Goal: Information Seeking & Learning: Learn about a topic

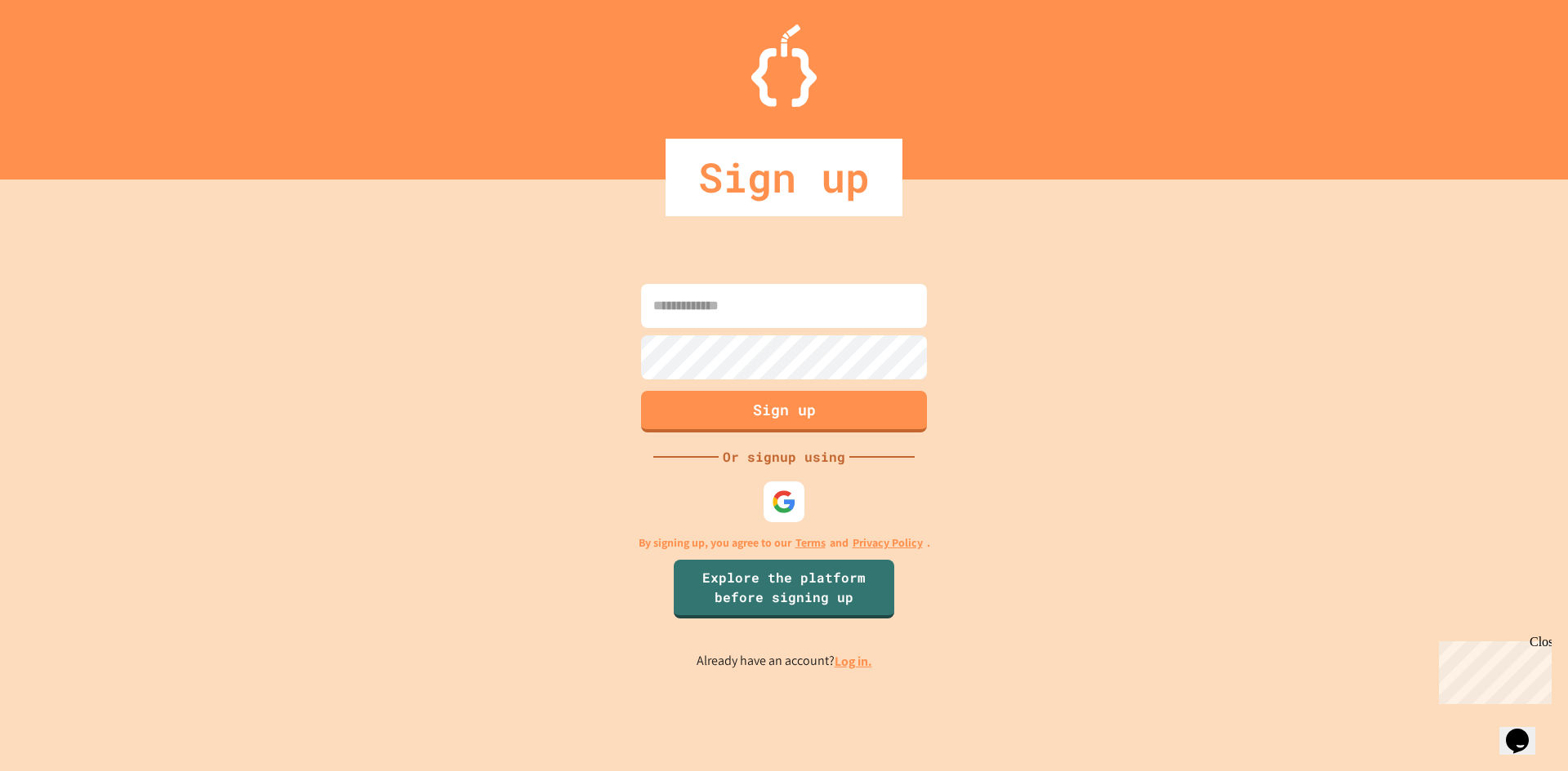
click at [732, 324] on input at bounding box center [783, 305] width 286 height 44
click at [855, 665] on link "Log in." at bounding box center [853, 662] width 38 height 18
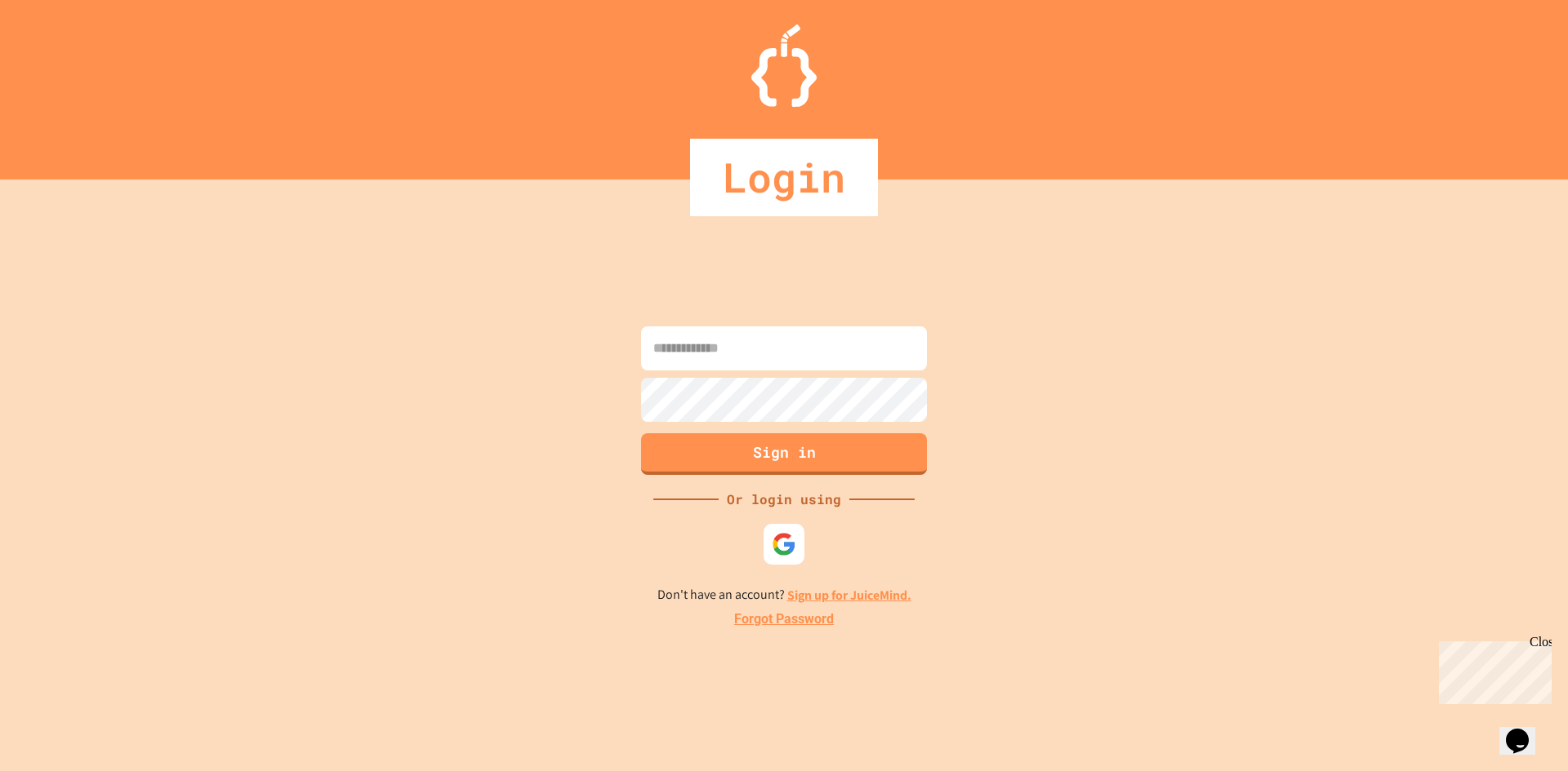
click at [720, 366] on input at bounding box center [783, 348] width 286 height 44
type input "**********"
click at [756, 441] on button "Sign in" at bounding box center [784, 452] width 292 height 43
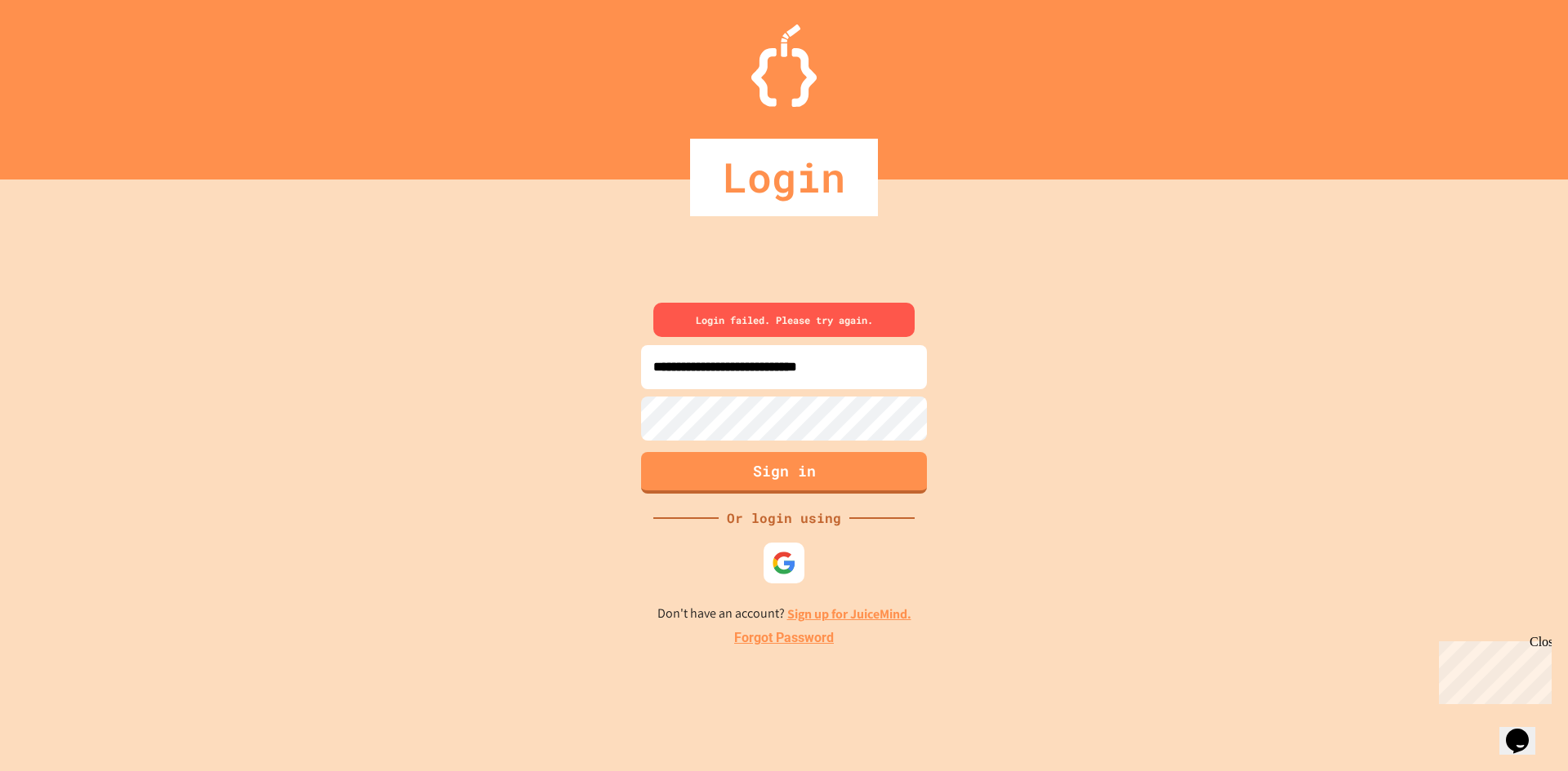
click at [610, 410] on div "**********" at bounding box center [784, 475] width 1568 height 592
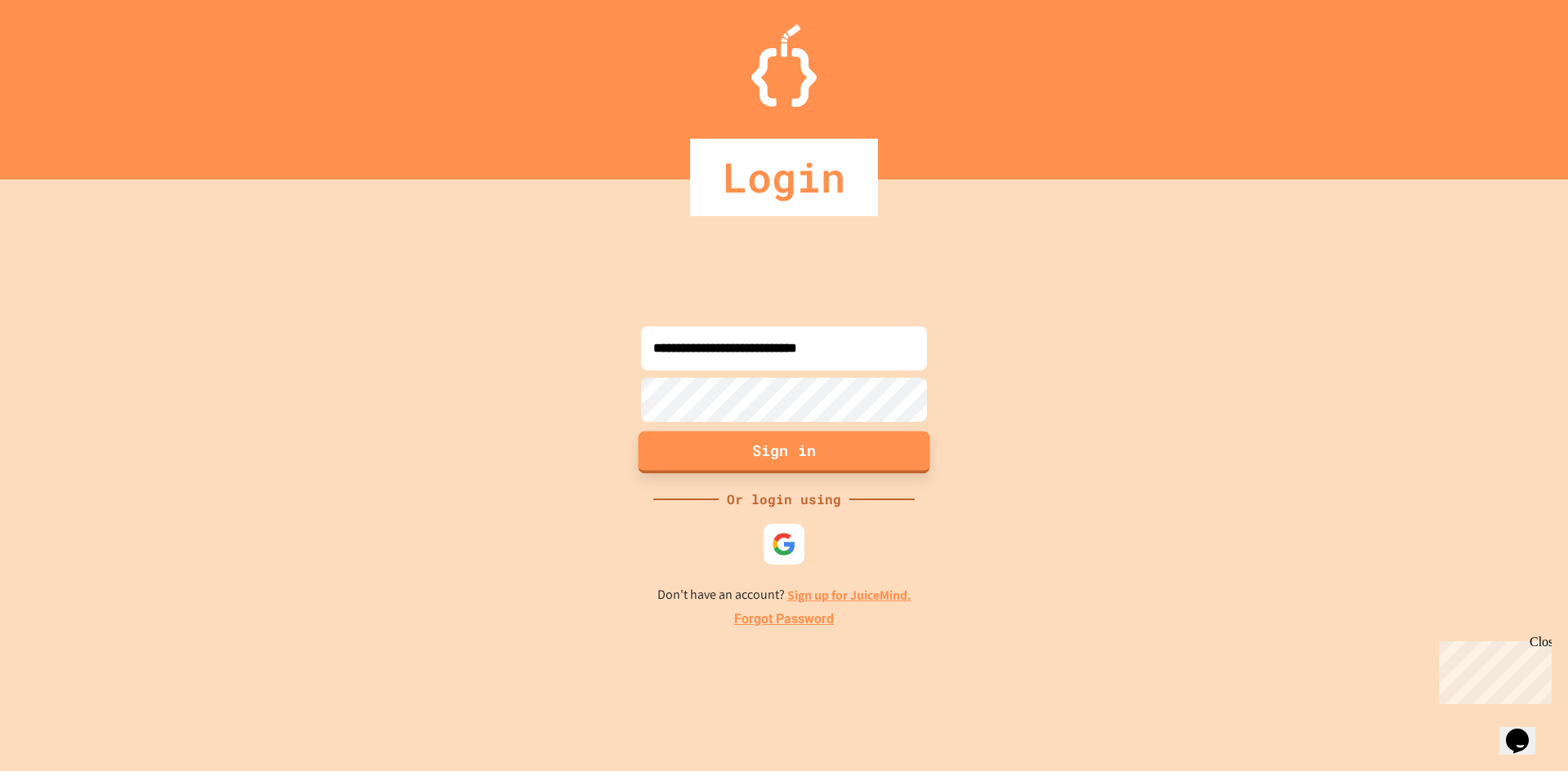
click at [700, 449] on button "Sign in" at bounding box center [784, 452] width 292 height 43
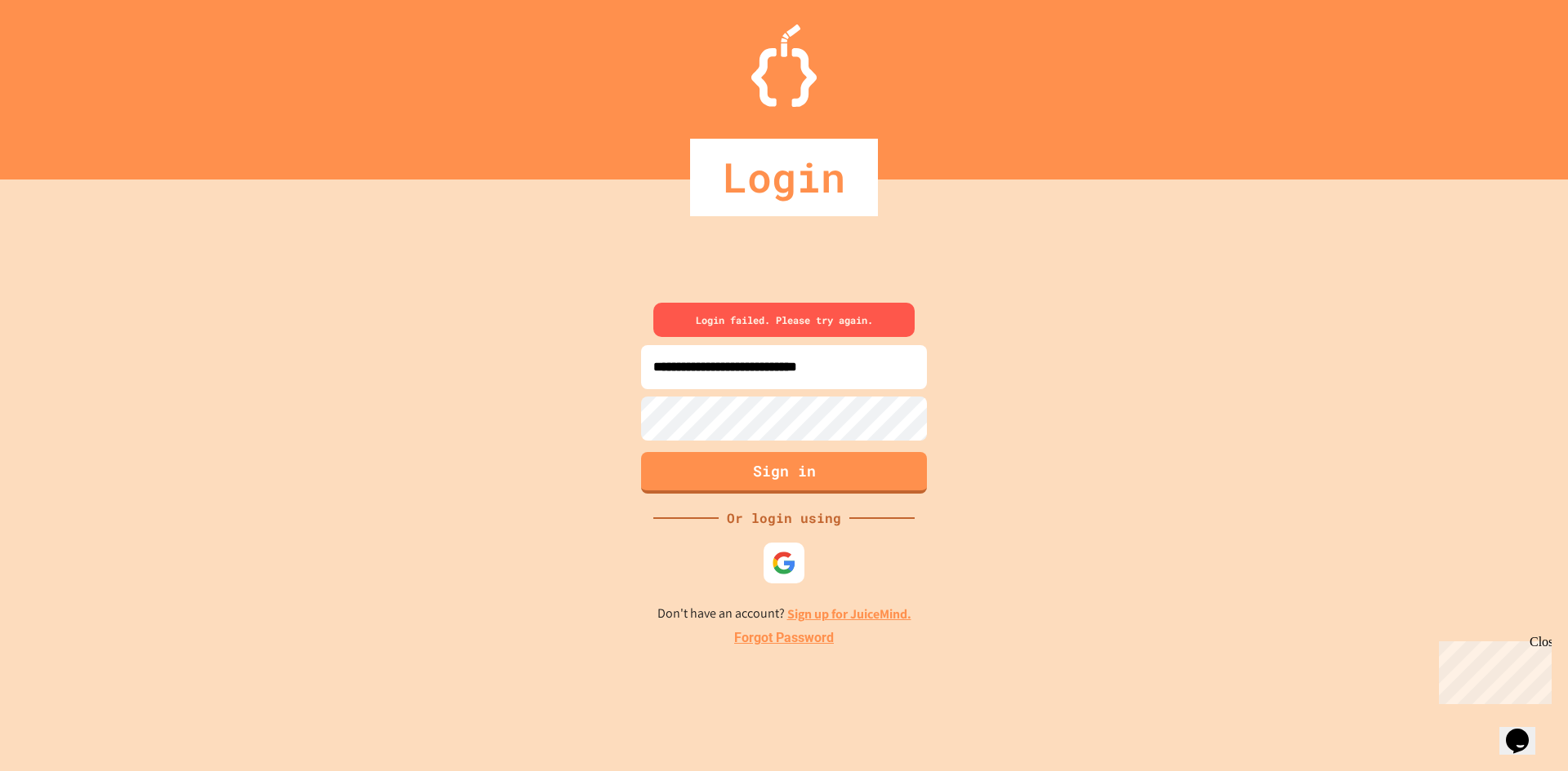
click at [812, 641] on link "Forgot Password" at bounding box center [784, 638] width 99 height 19
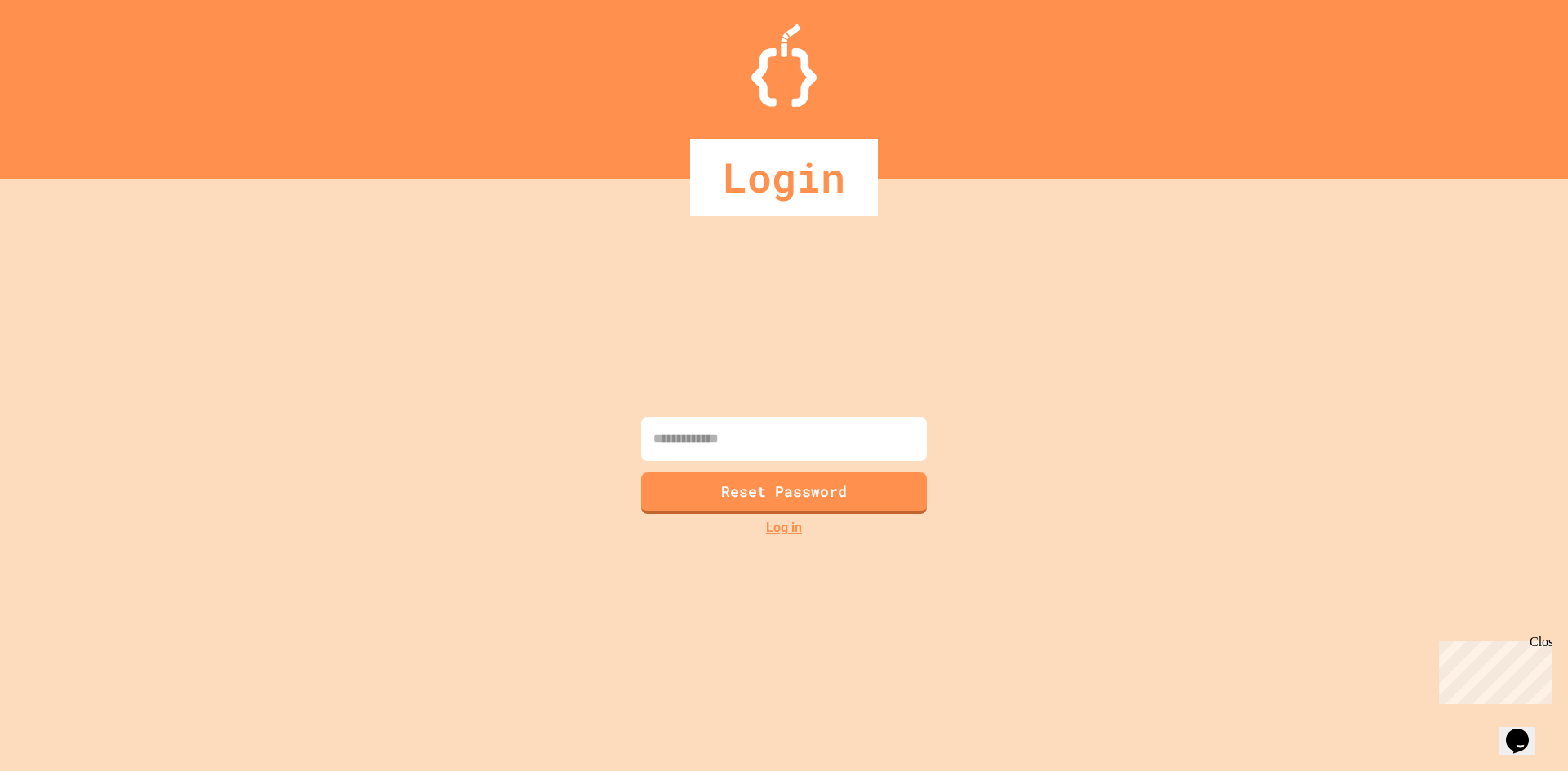
click at [795, 449] on input at bounding box center [783, 439] width 286 height 44
type input "**********"
click at [804, 495] on button "Reset Password" at bounding box center [784, 491] width 292 height 43
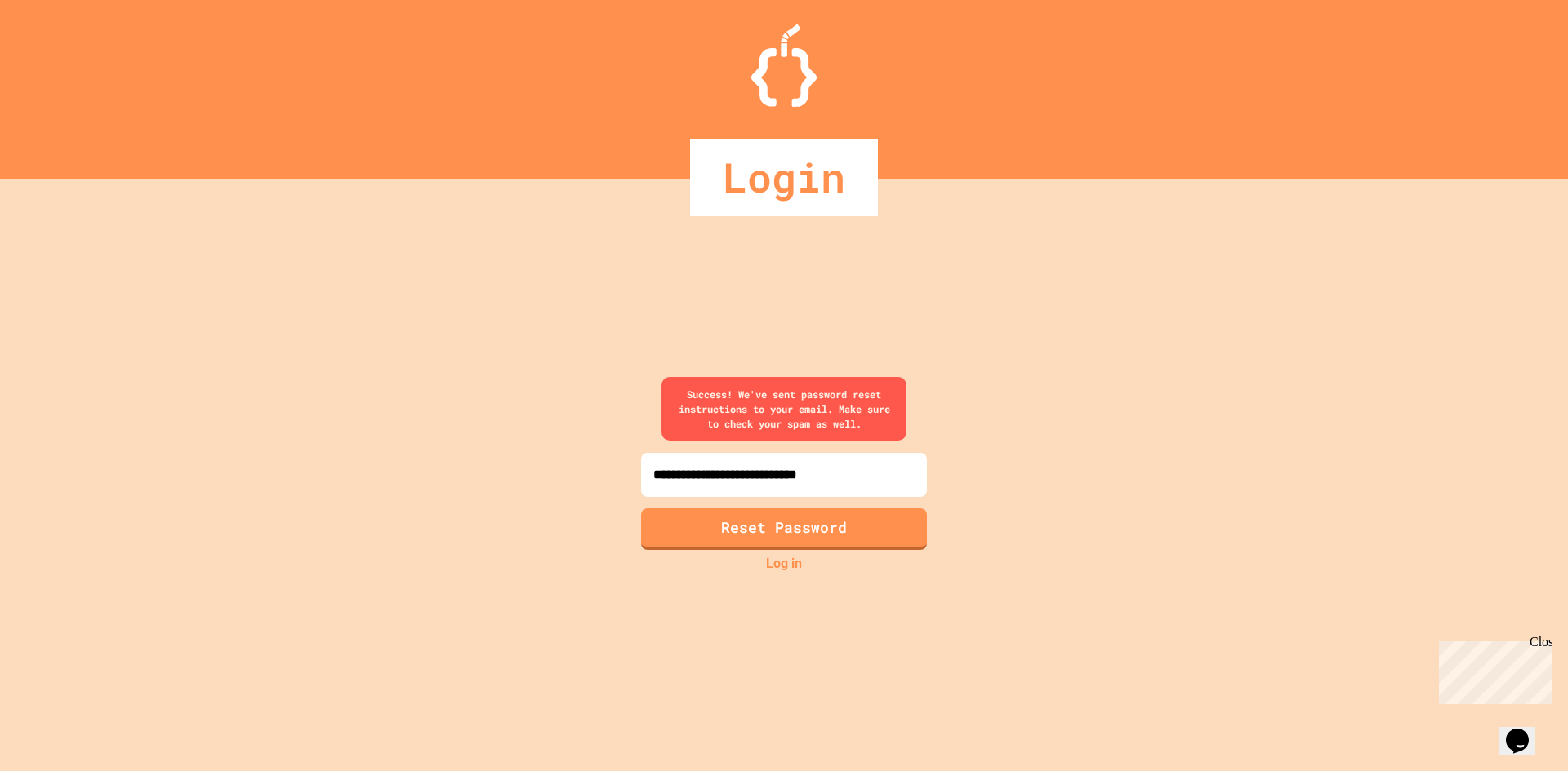
click at [773, 566] on link "Log in" at bounding box center [783, 564] width 36 height 19
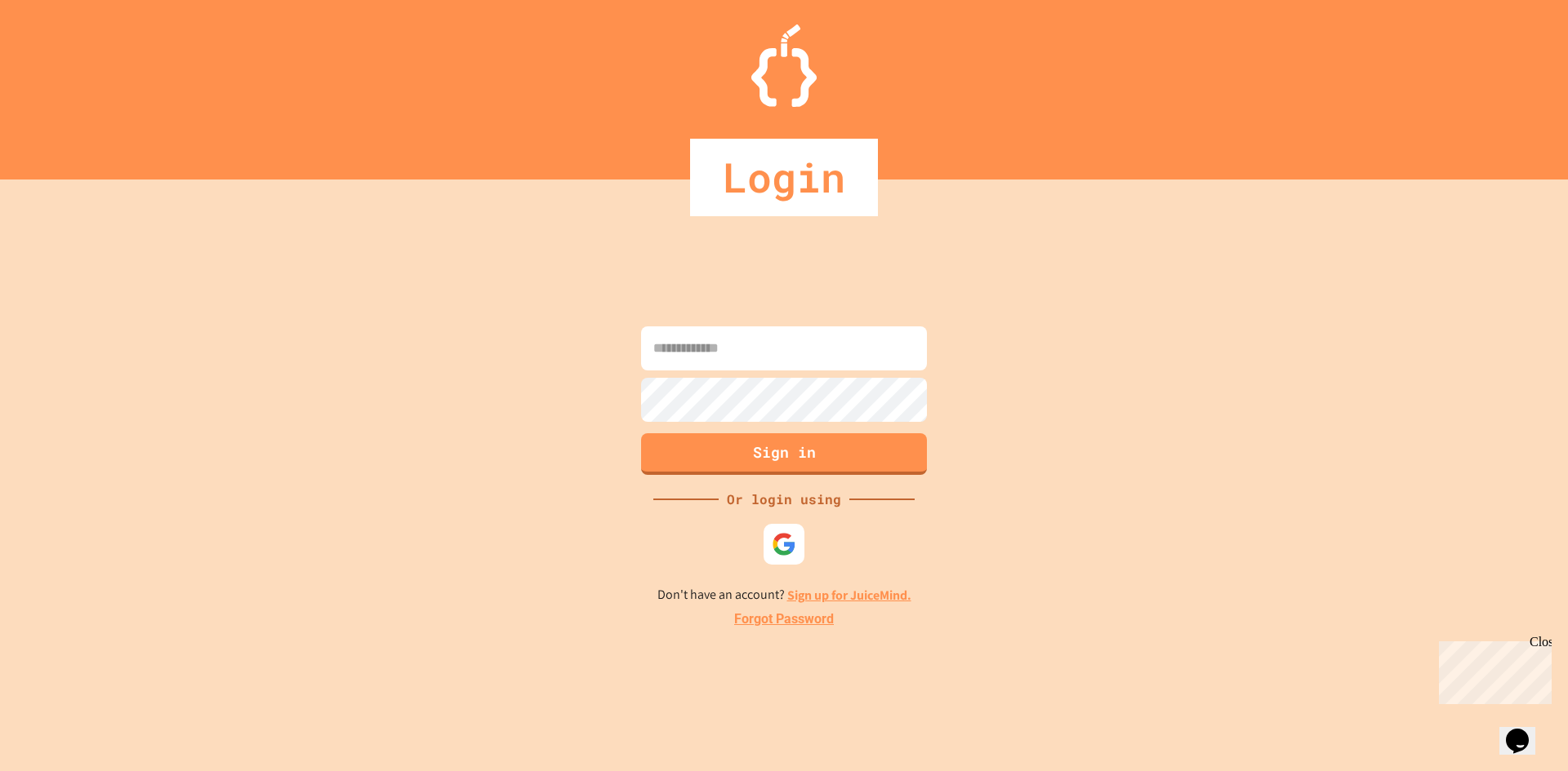
click at [735, 361] on input at bounding box center [783, 348] width 286 height 44
type input "**********"
click at [755, 442] on button "Sign in" at bounding box center [784, 452] width 292 height 43
click at [793, 347] on input at bounding box center [783, 348] width 286 height 44
type input "**********"
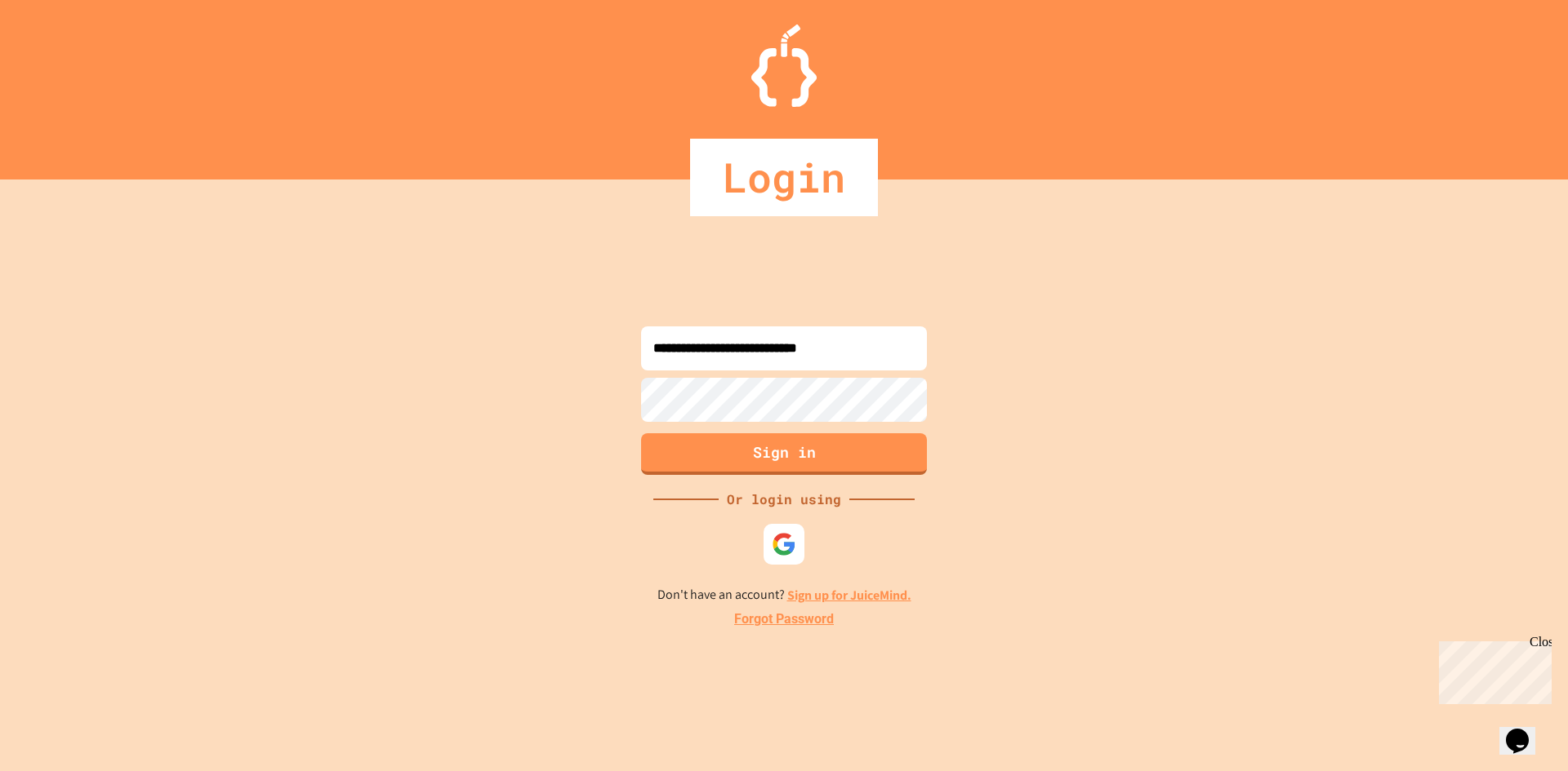
click at [870, 443] on button "Sign in" at bounding box center [783, 454] width 286 height 42
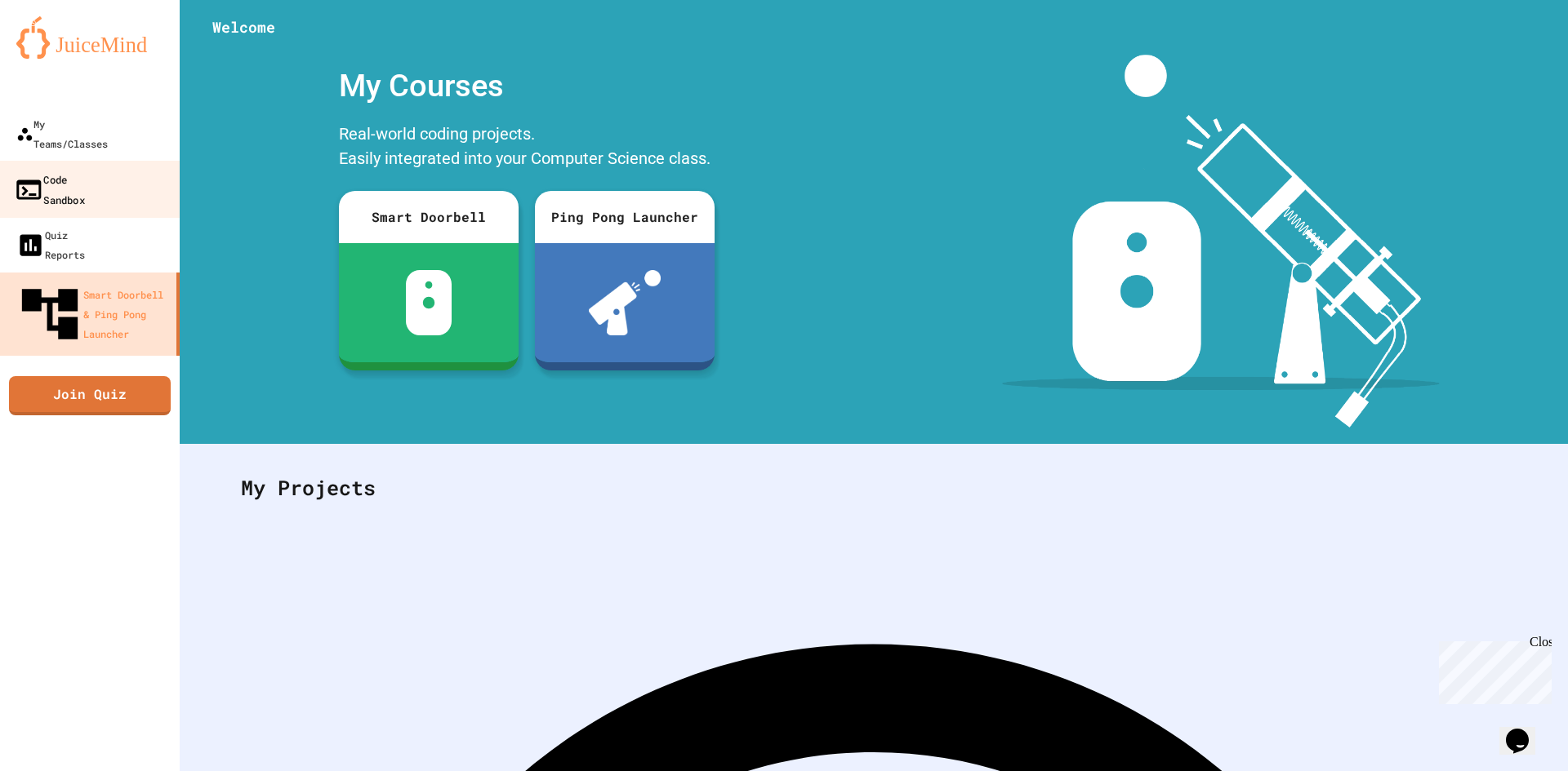
click at [108, 161] on link "Code Sandbox" at bounding box center [90, 189] width 185 height 58
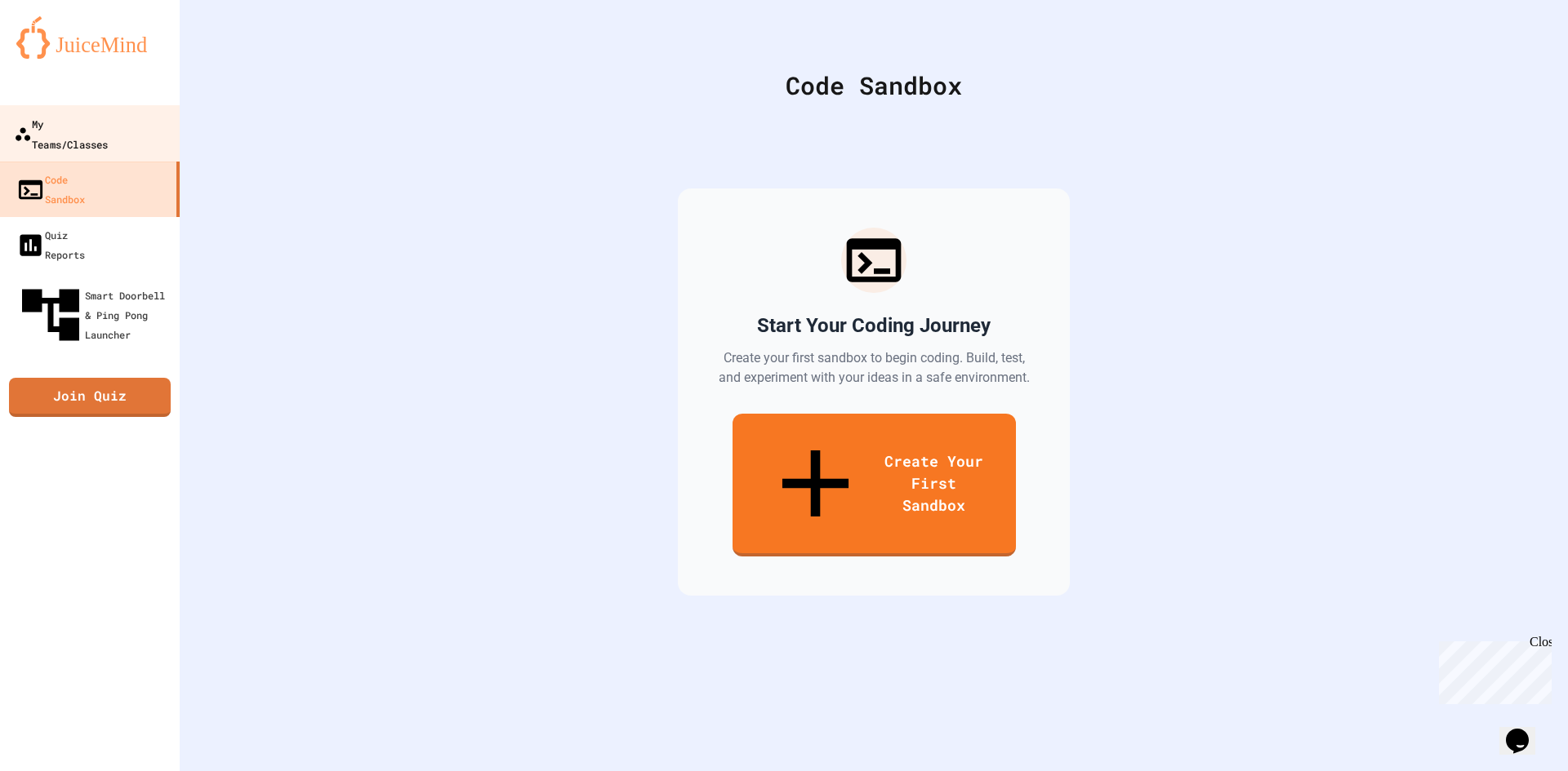
click at [107, 133] on div "My Teams/Classes" at bounding box center [60, 133] width 94 height 40
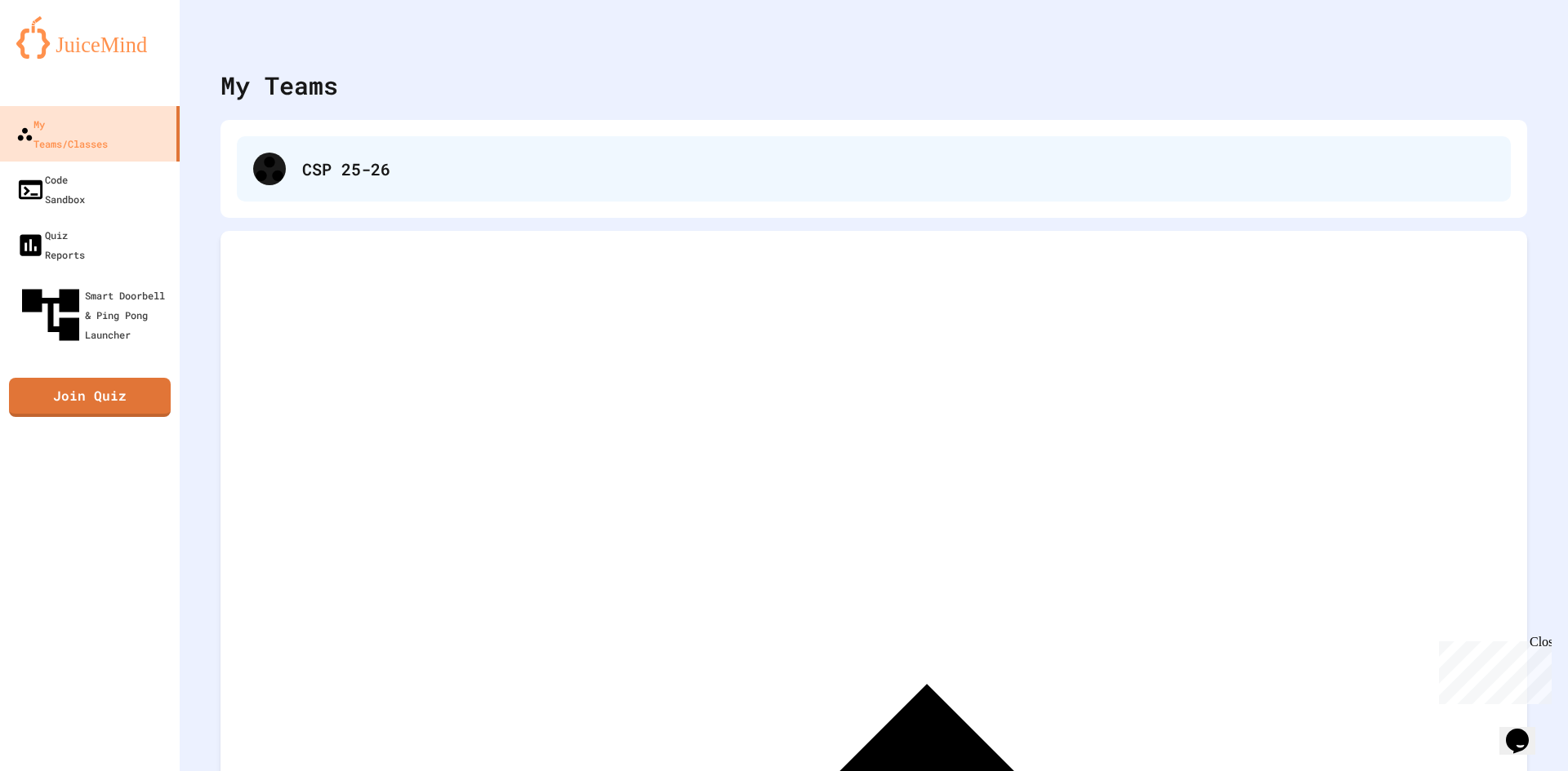
click at [511, 151] on div "CSP 25-26" at bounding box center [874, 169] width 1274 height 65
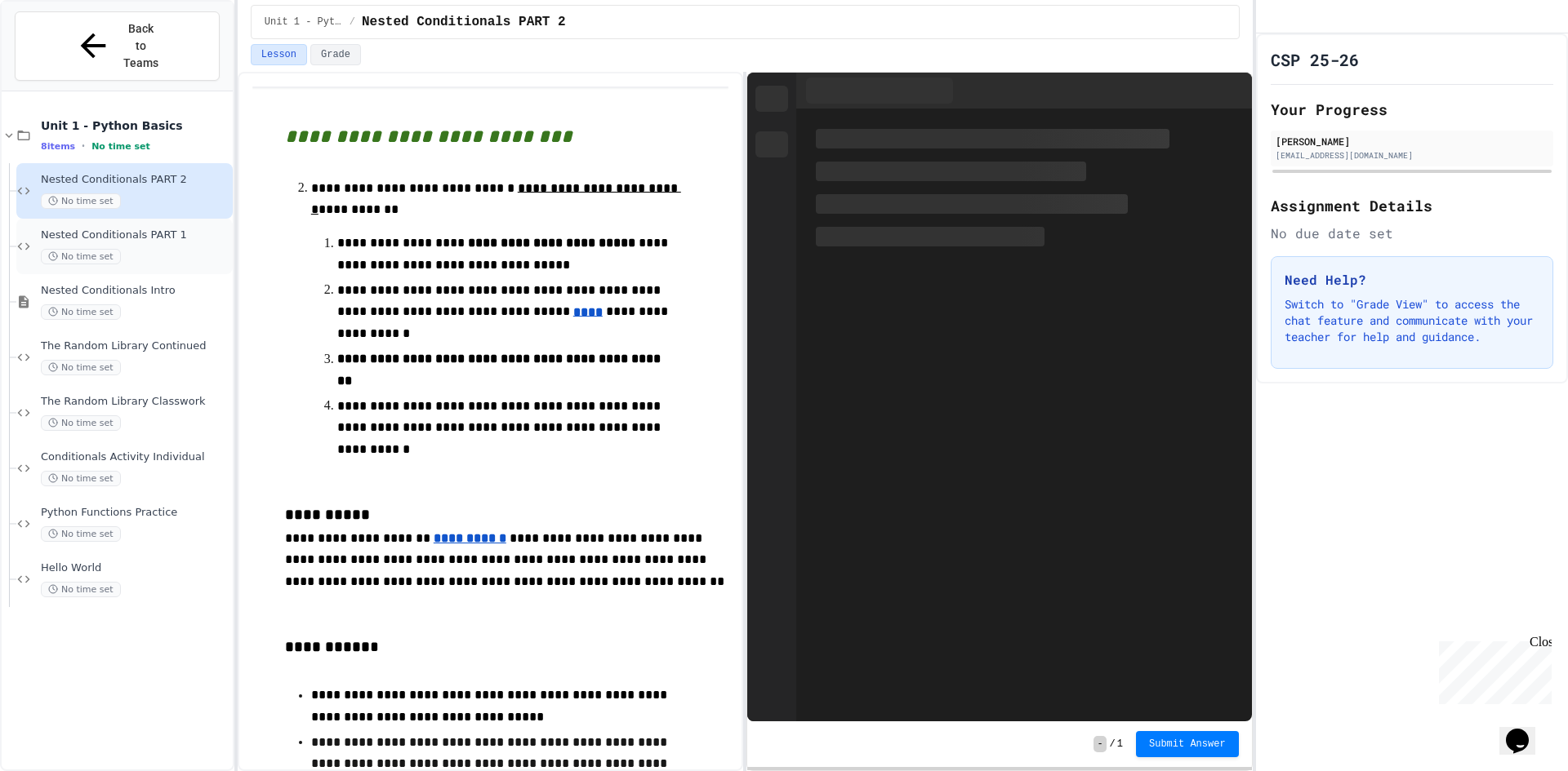
click at [171, 228] on div "Nested Conditionals PART 1 No time set" at bounding box center [135, 246] width 188 height 36
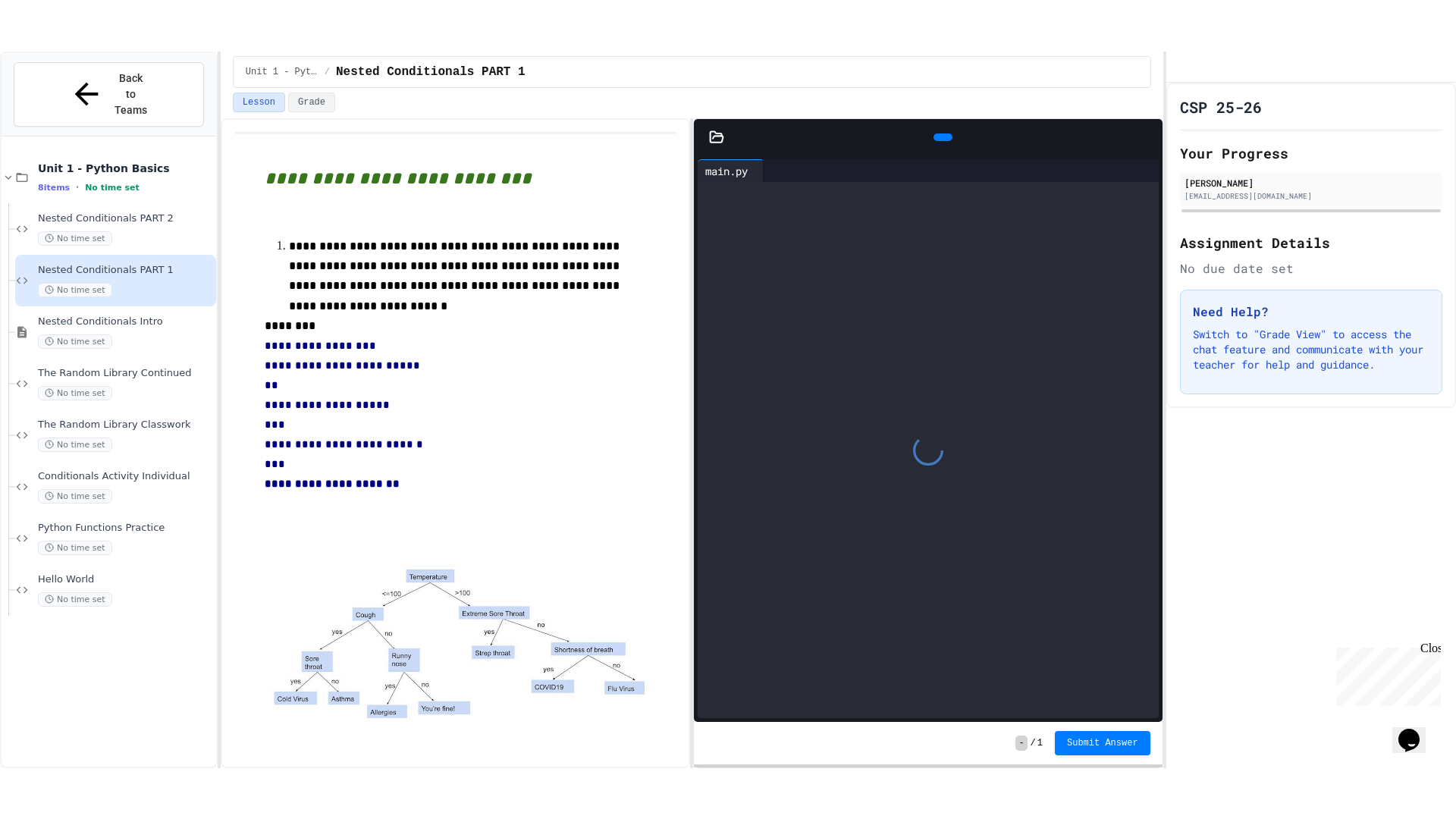
scroll to position [43, 0]
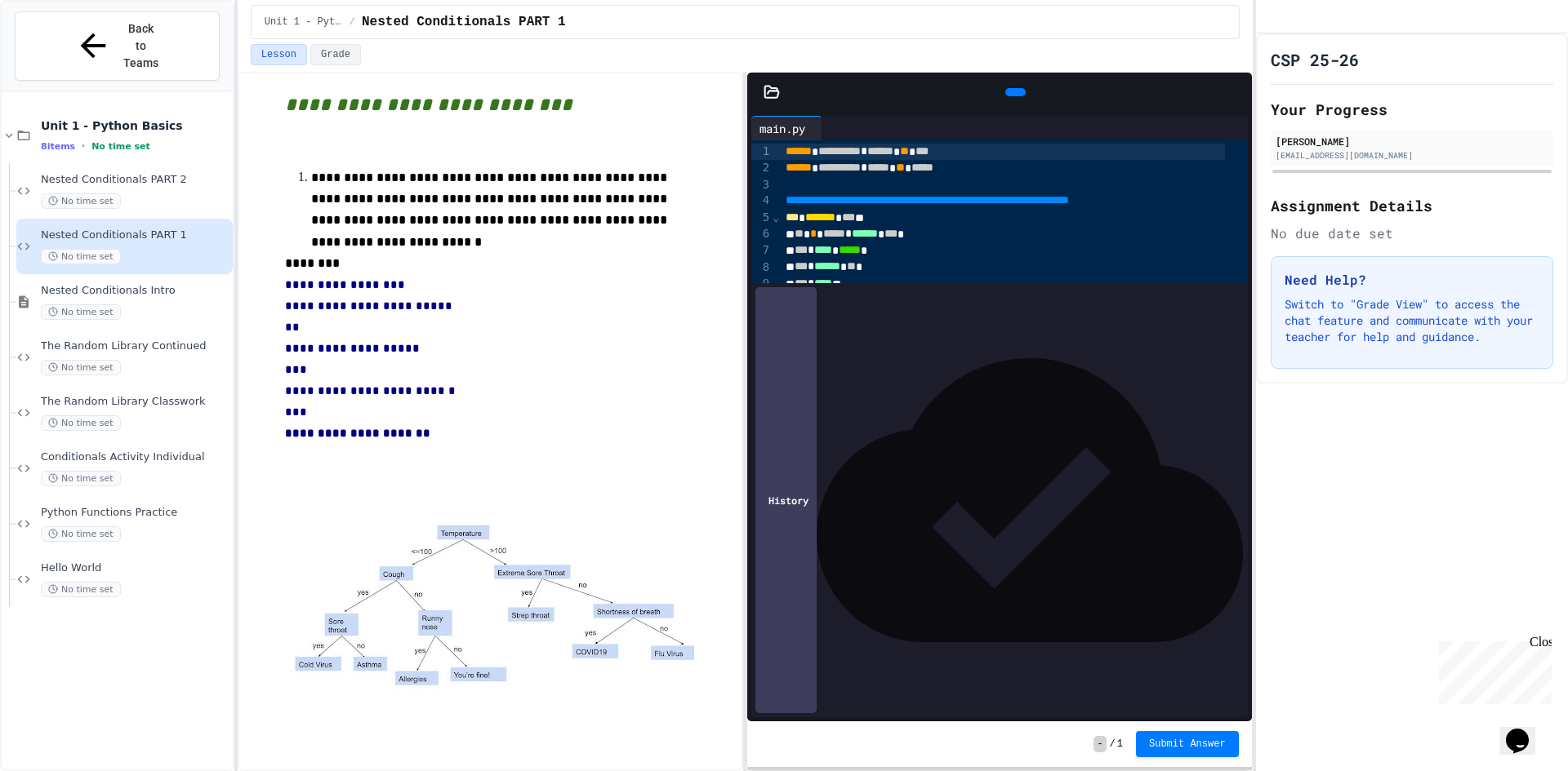
click at [941, 351] on div "***** * ******** *" at bounding box center [1001, 349] width 444 height 17
click at [1235, 93] on icon at bounding box center [1235, 93] width 0 height 0
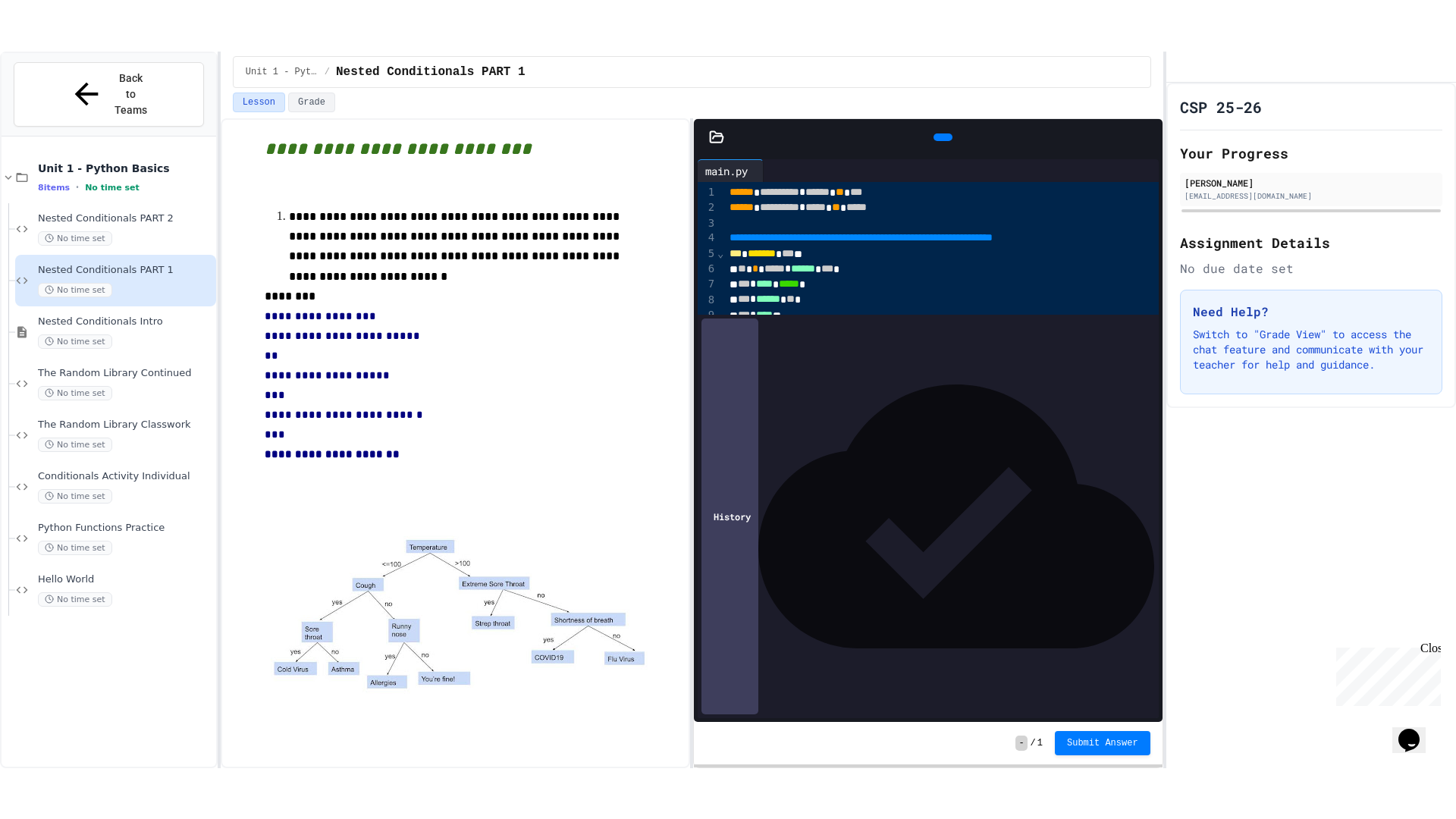
scroll to position [0, 0]
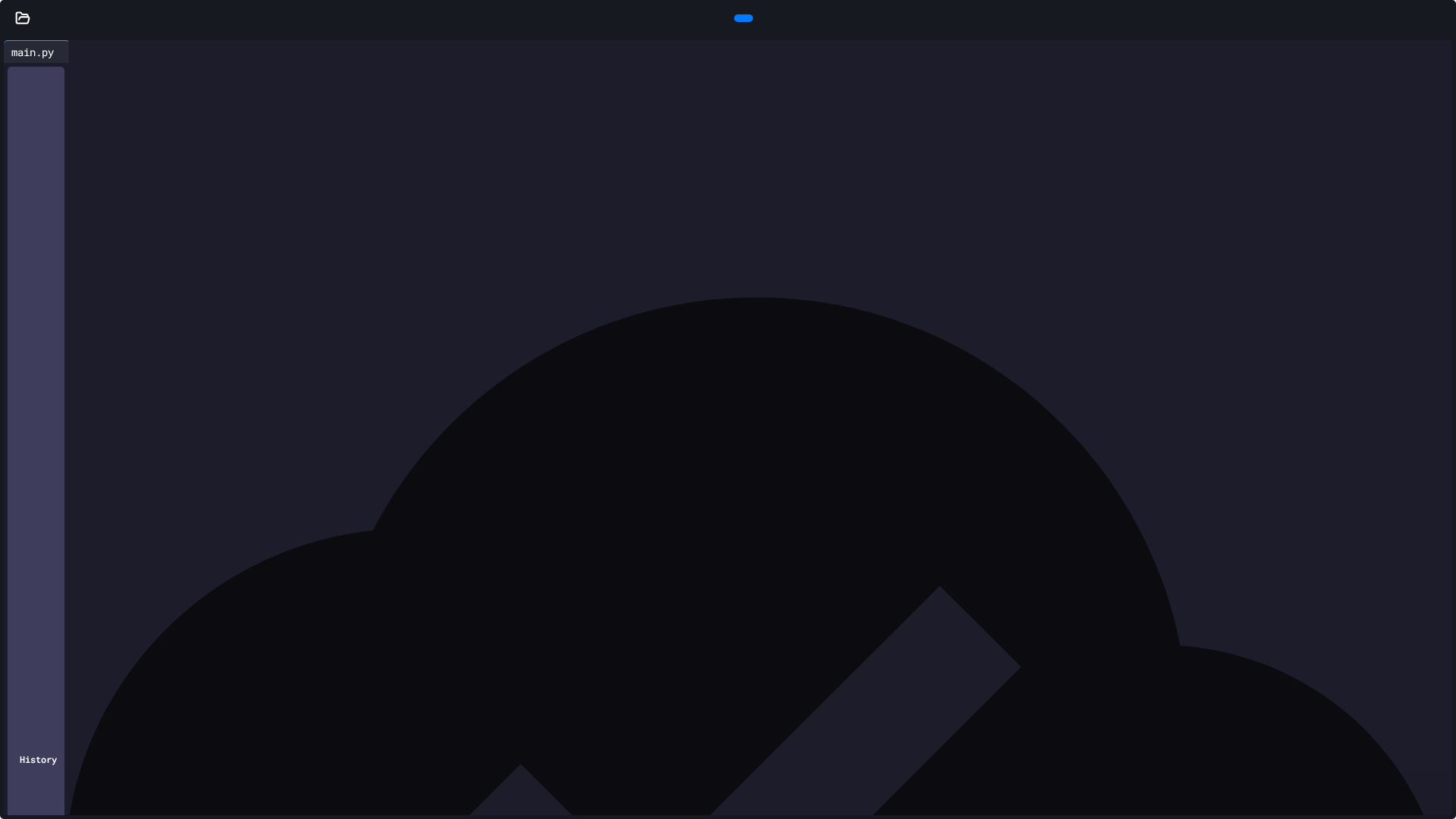
click at [734, 22] on div at bounding box center [743, 18] width 19 height 7
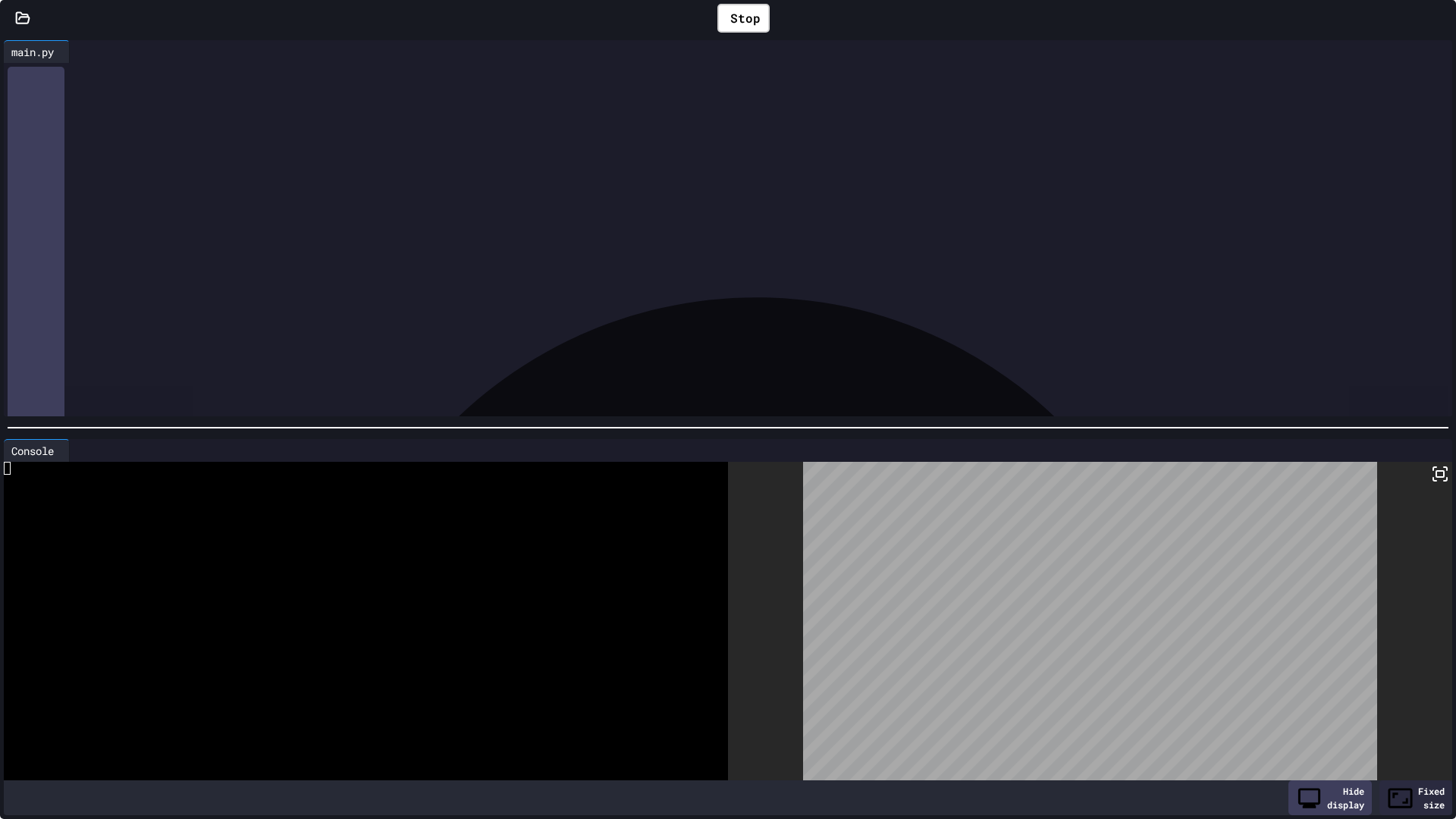
click at [493, 475] on div at bounding box center [355, 481] width 703 height 13
click at [656, 308] on div at bounding box center [741, 302] width 1422 height 15
click at [649, 286] on div at bounding box center [741, 287] width 1422 height 15
click at [640, 273] on div at bounding box center [724, 272] width 1389 height 15
click at [637, 262] on div "***** * ******** *" at bounding box center [724, 256] width 1389 height 15
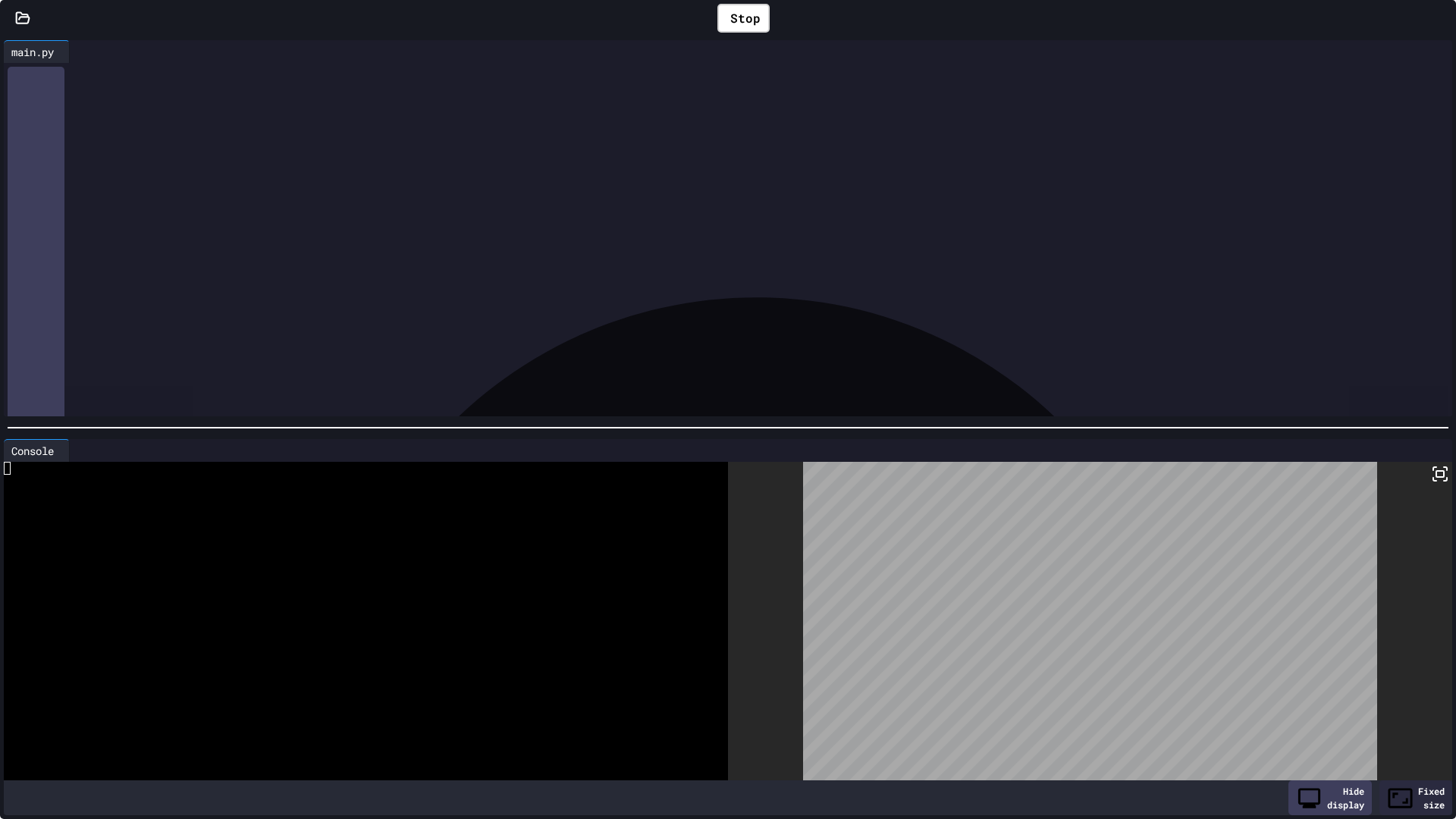
click at [1442, 23] on icon at bounding box center [1450, 27] width 15 height 15
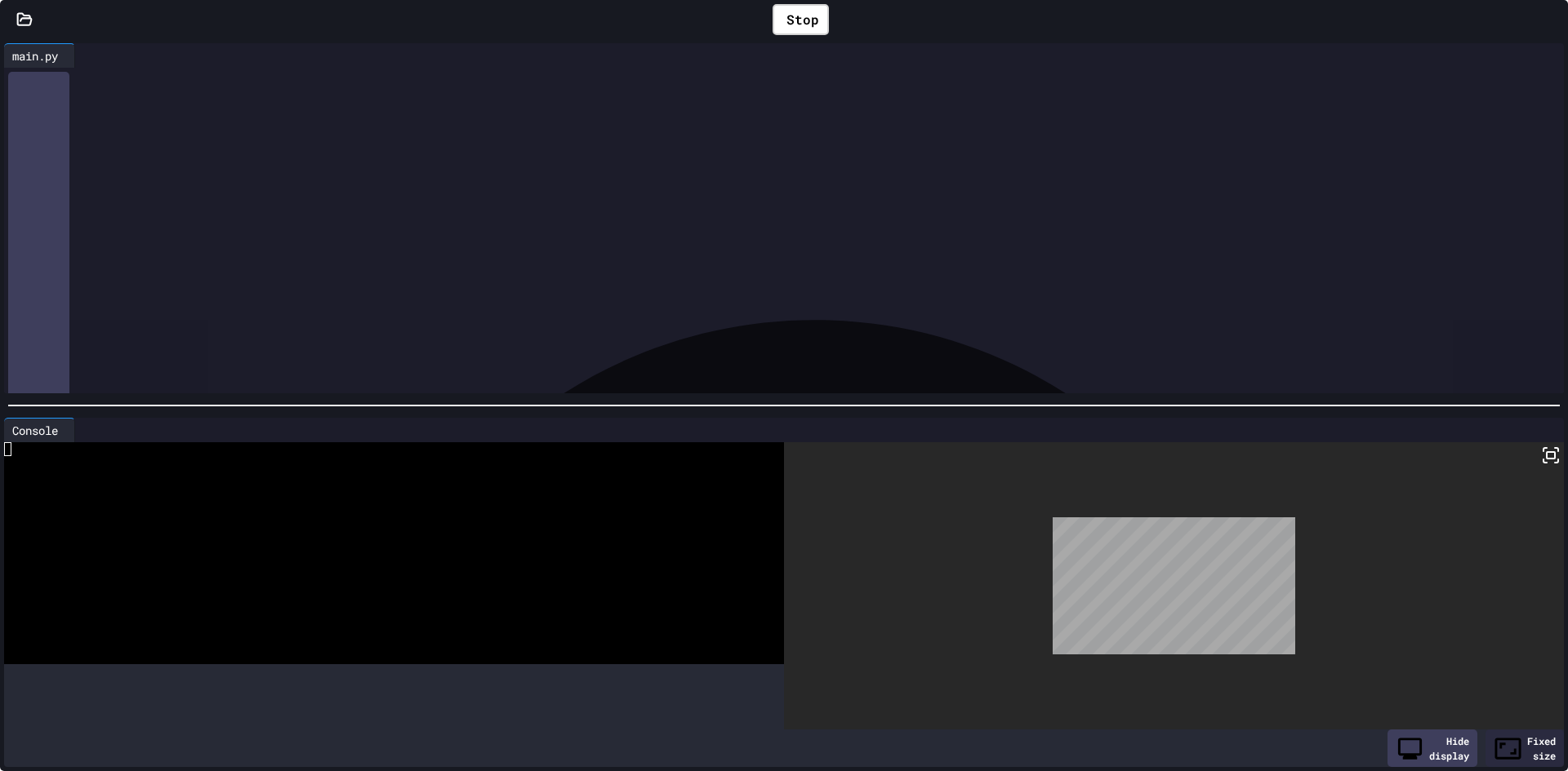
scroll to position [87, 0]
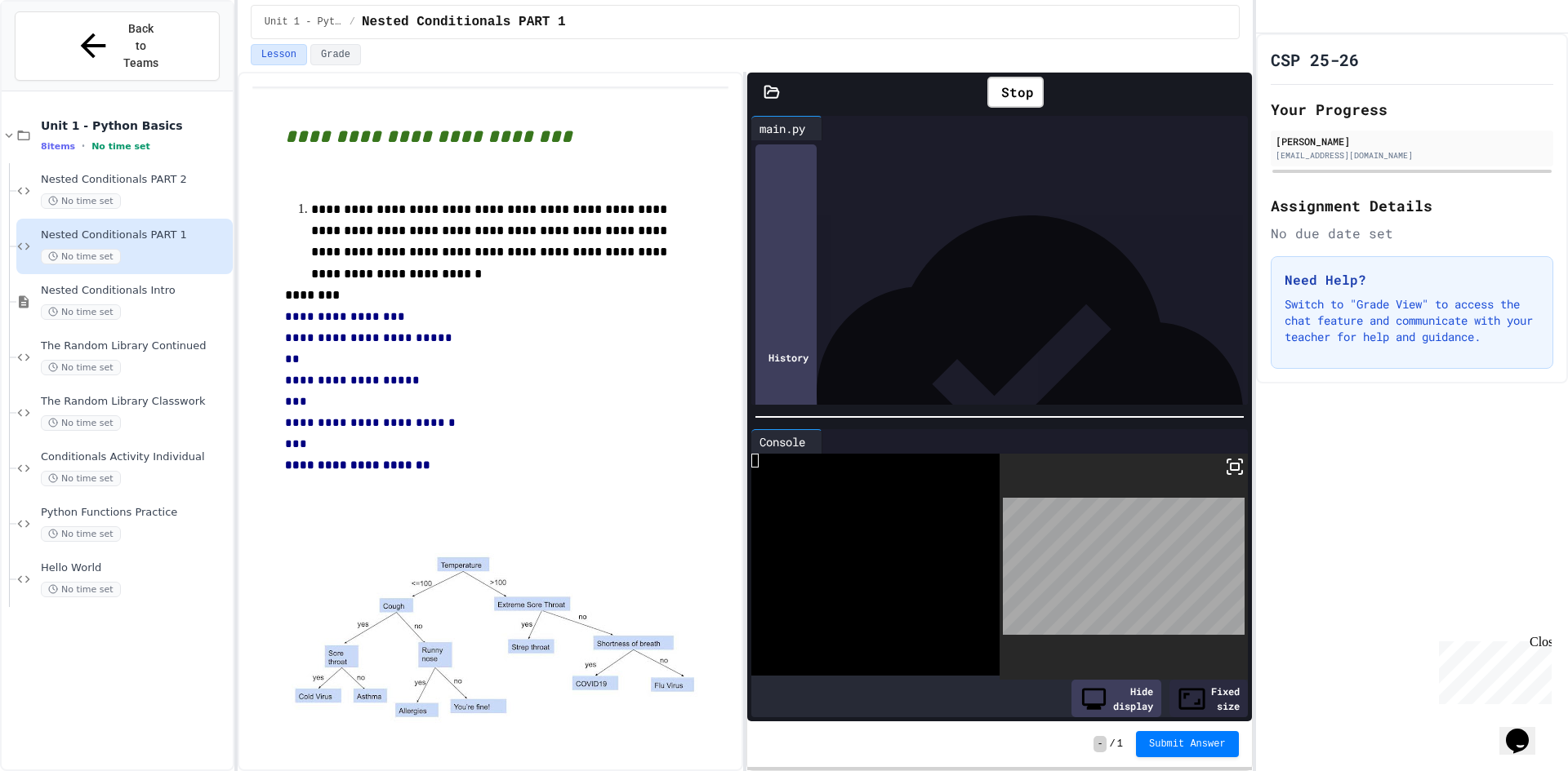
click at [1063, 271] on div at bounding box center [996, 262] width 432 height 17
click at [64, 652] on div "Unit 1 - Python Basics 8 items • No time set Nested Conditionals PART 2 No time…" at bounding box center [117, 447] width 231 height 700
click at [843, 288] on div at bounding box center [996, 279] width 432 height 17
click at [795, 271] on div "**********" at bounding box center [996, 262] width 432 height 17
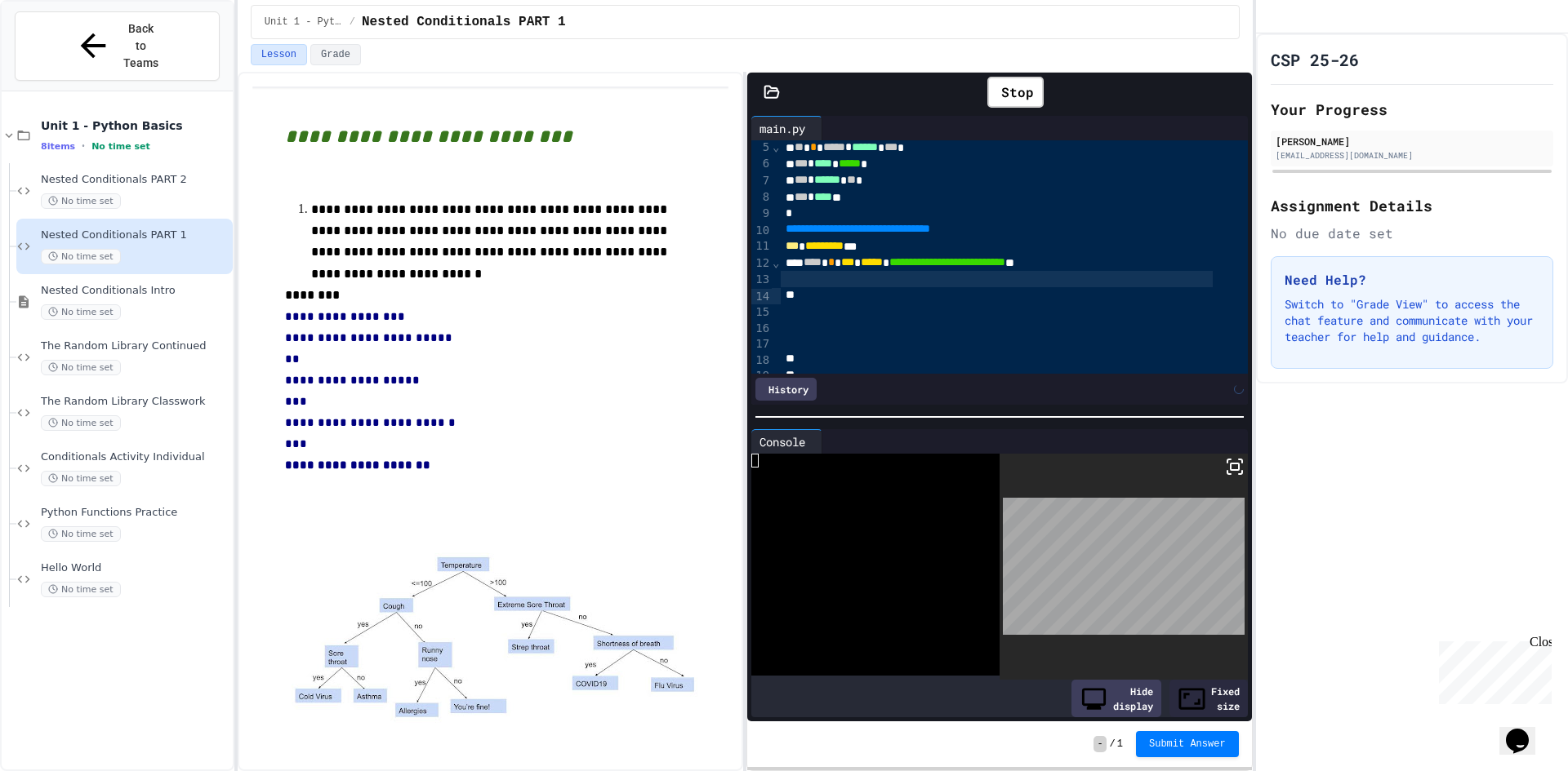
click at [871, 288] on div at bounding box center [996, 279] width 432 height 17
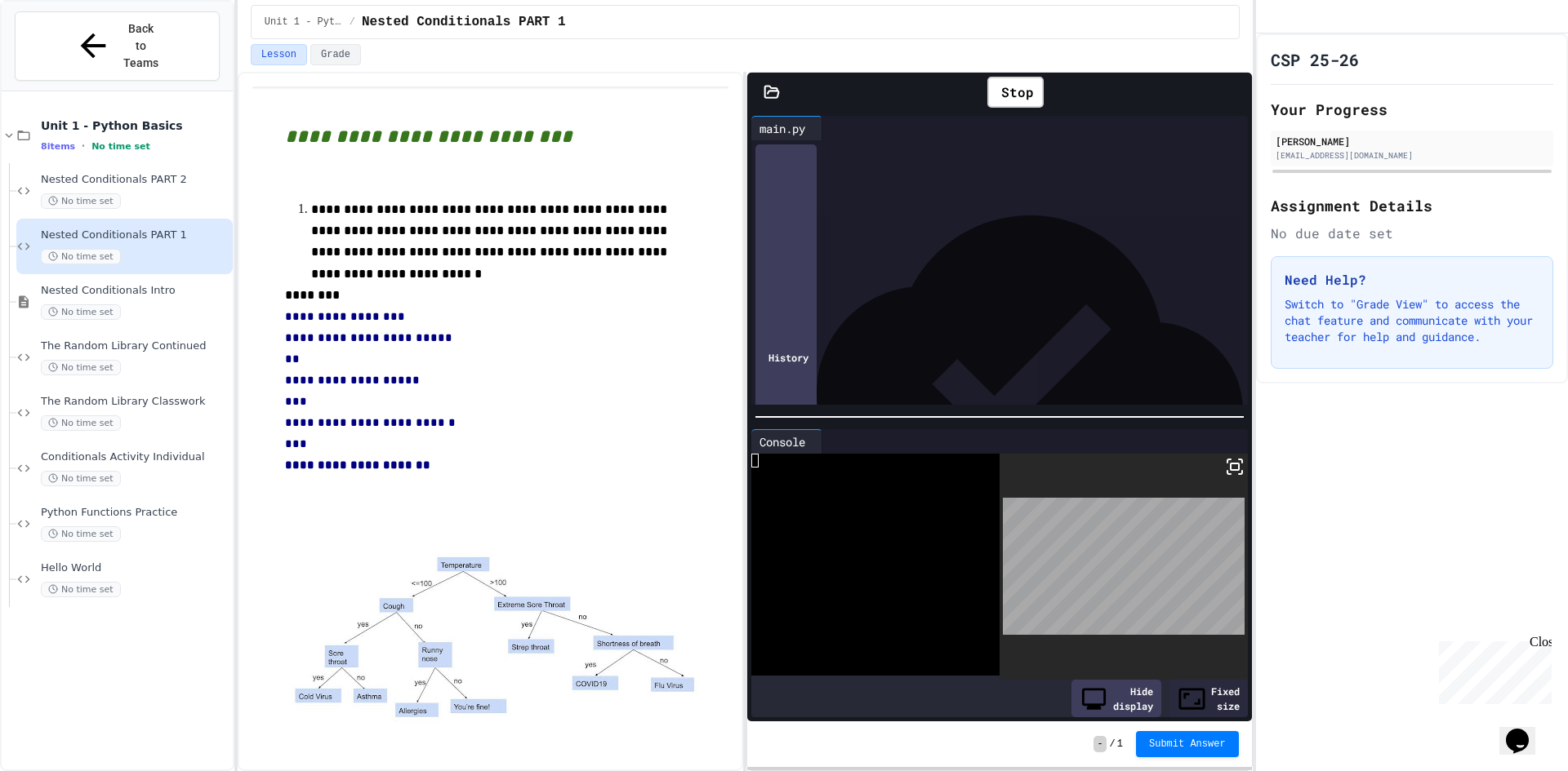
scroll to position [168, 0]
click at [906, 236] on span "*****" at bounding box center [894, 230] width 22 height 12
click at [993, 305] on div "** * ****** ** ***** *" at bounding box center [996, 296] width 432 height 17
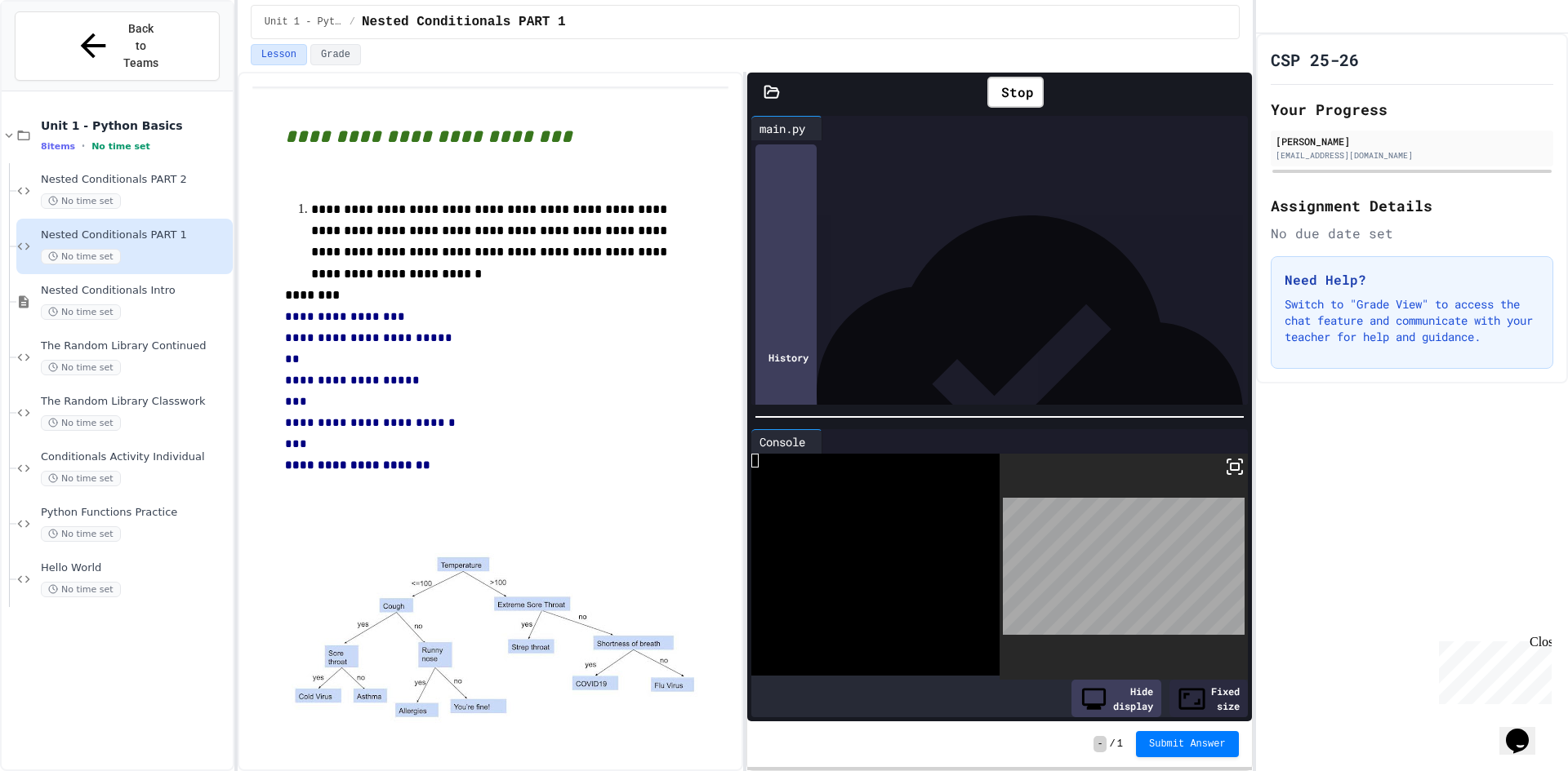
click at [910, 333] on div at bounding box center [1013, 325] width 467 height 17
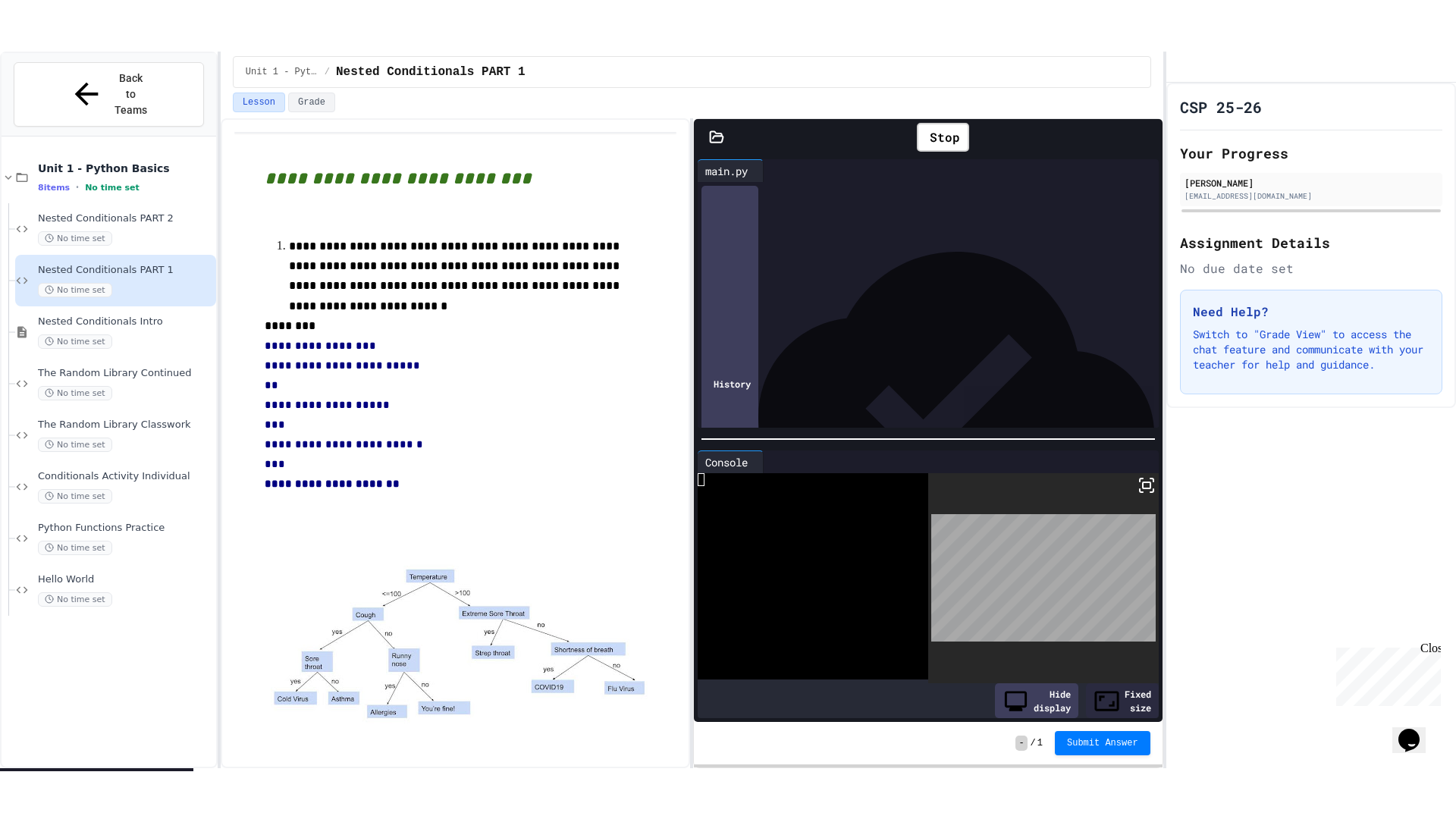
scroll to position [455, 0]
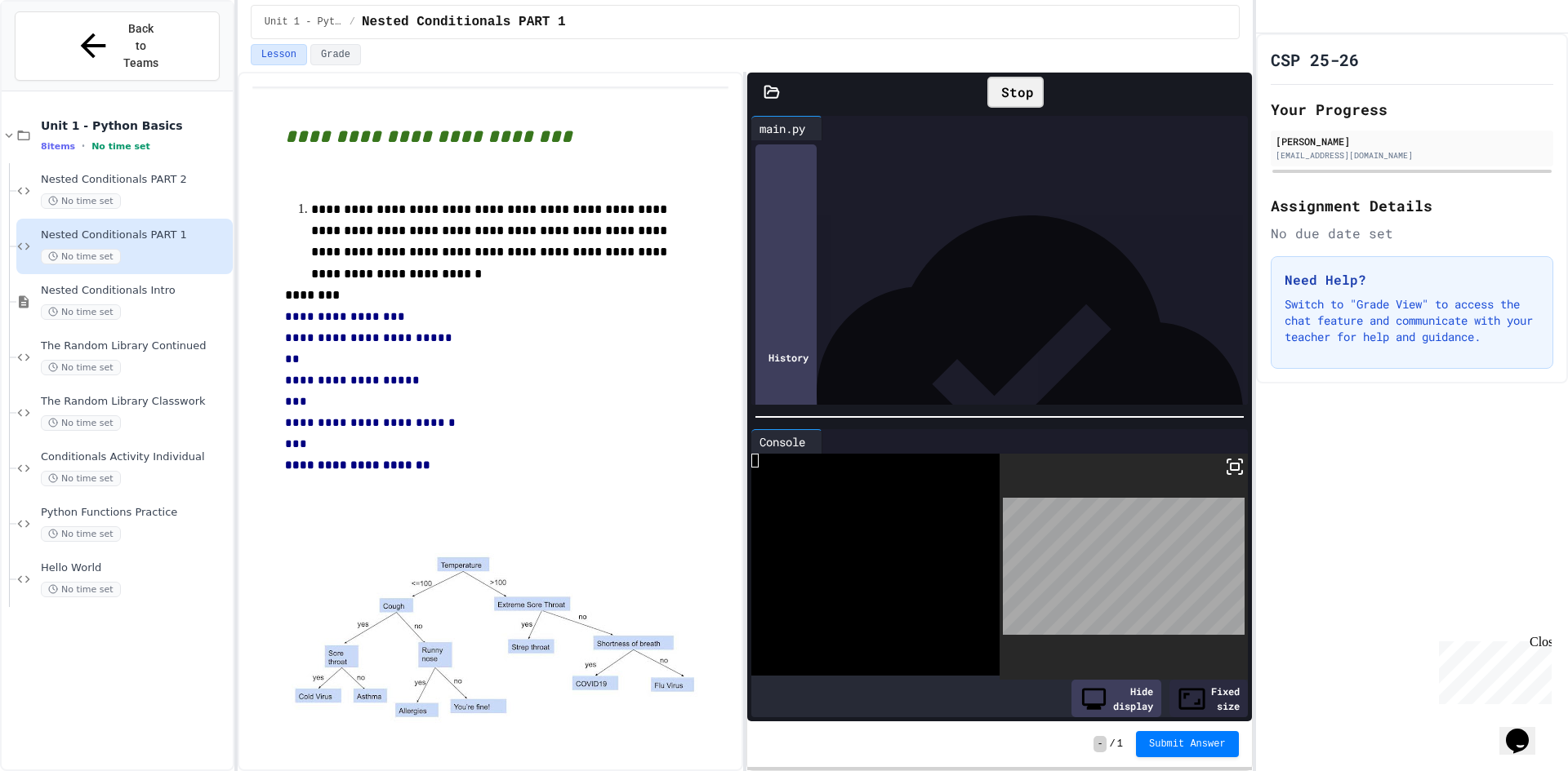
click at [997, 93] on icon at bounding box center [997, 93] width 0 height 0
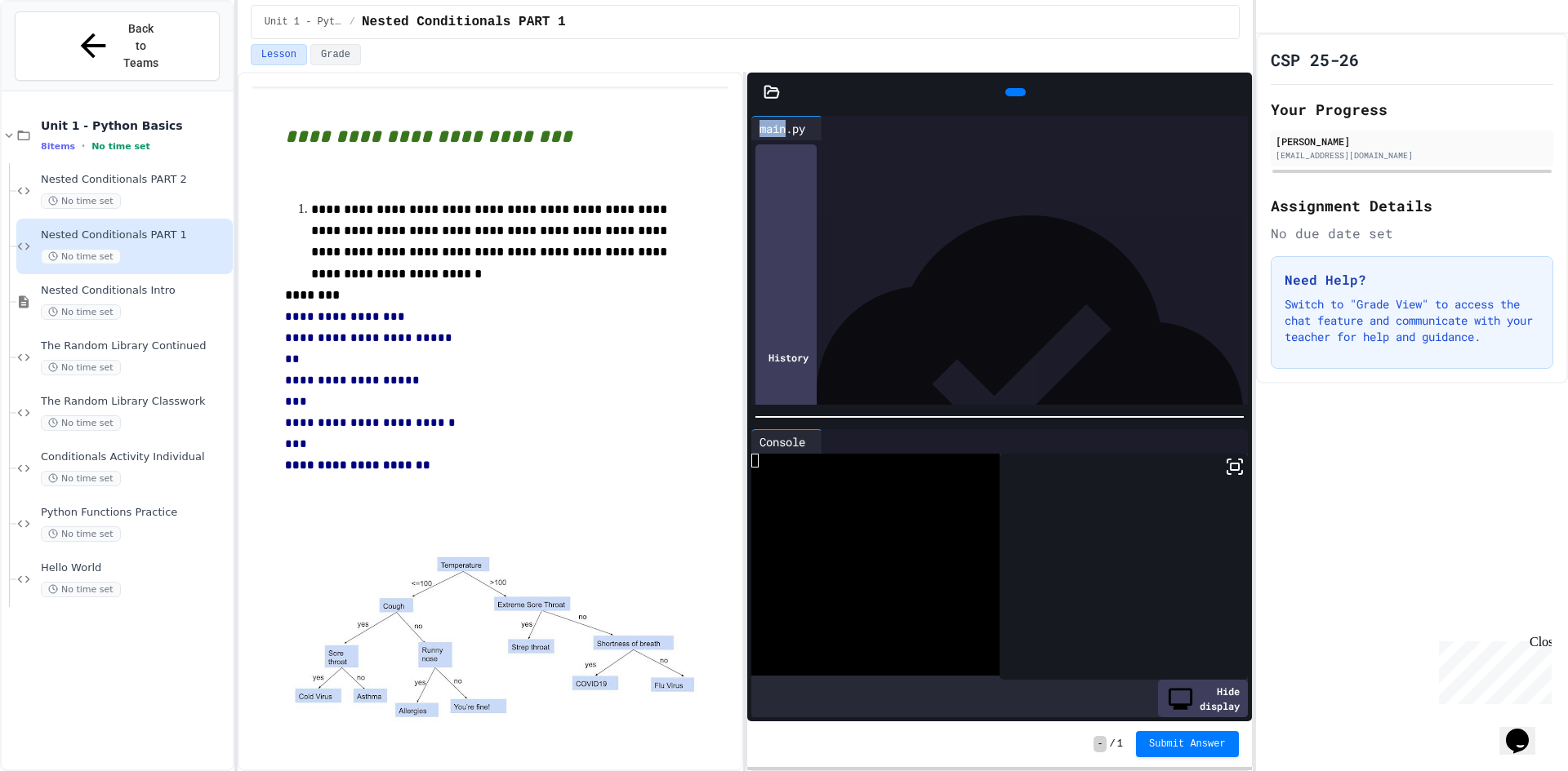
click at [997, 95] on div at bounding box center [1015, 92] width 37 height 24
click at [1015, 92] on div at bounding box center [1015, 92] width 20 height 8
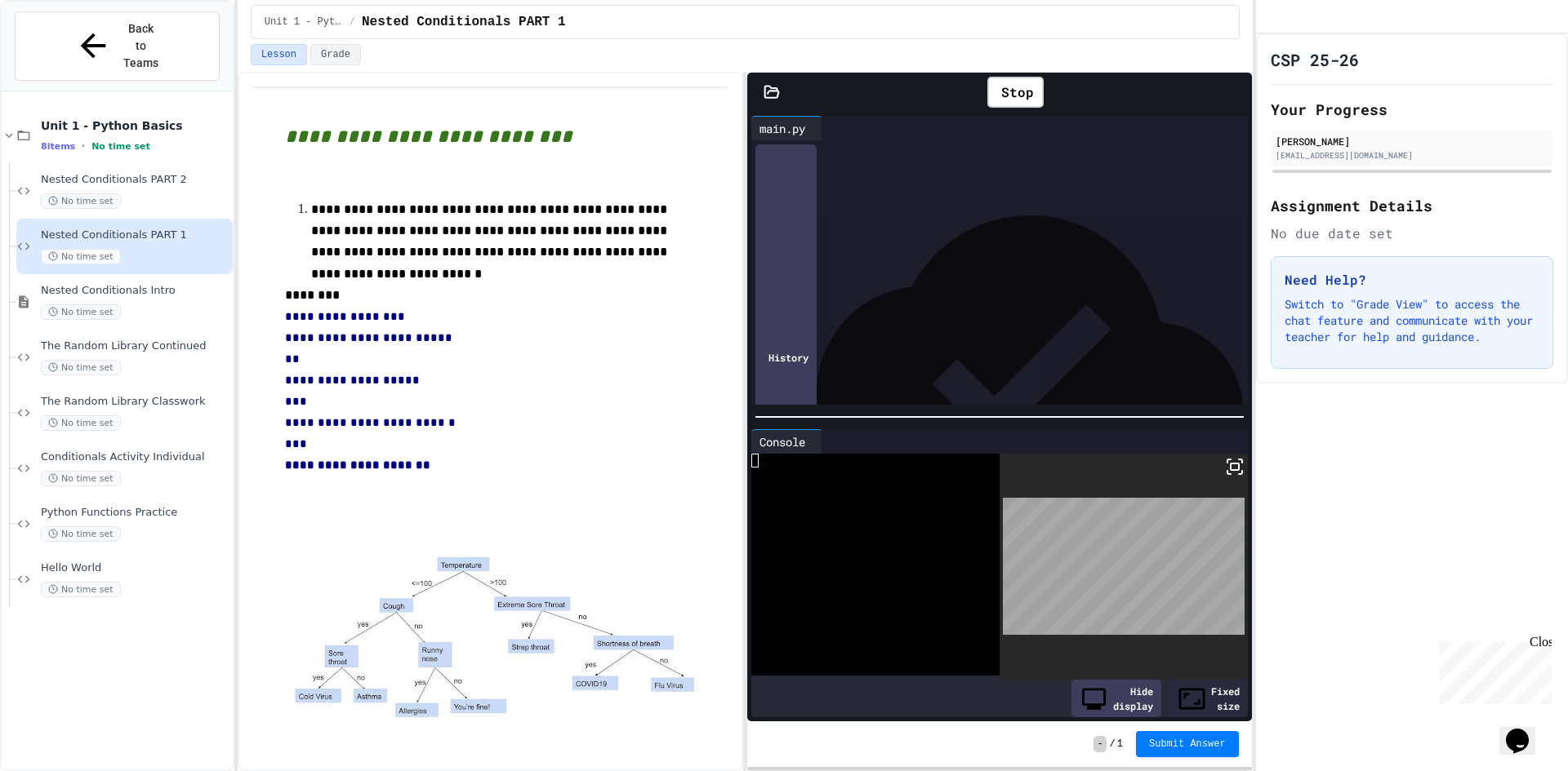
click at [1235, 93] on icon at bounding box center [1235, 93] width 0 height 0
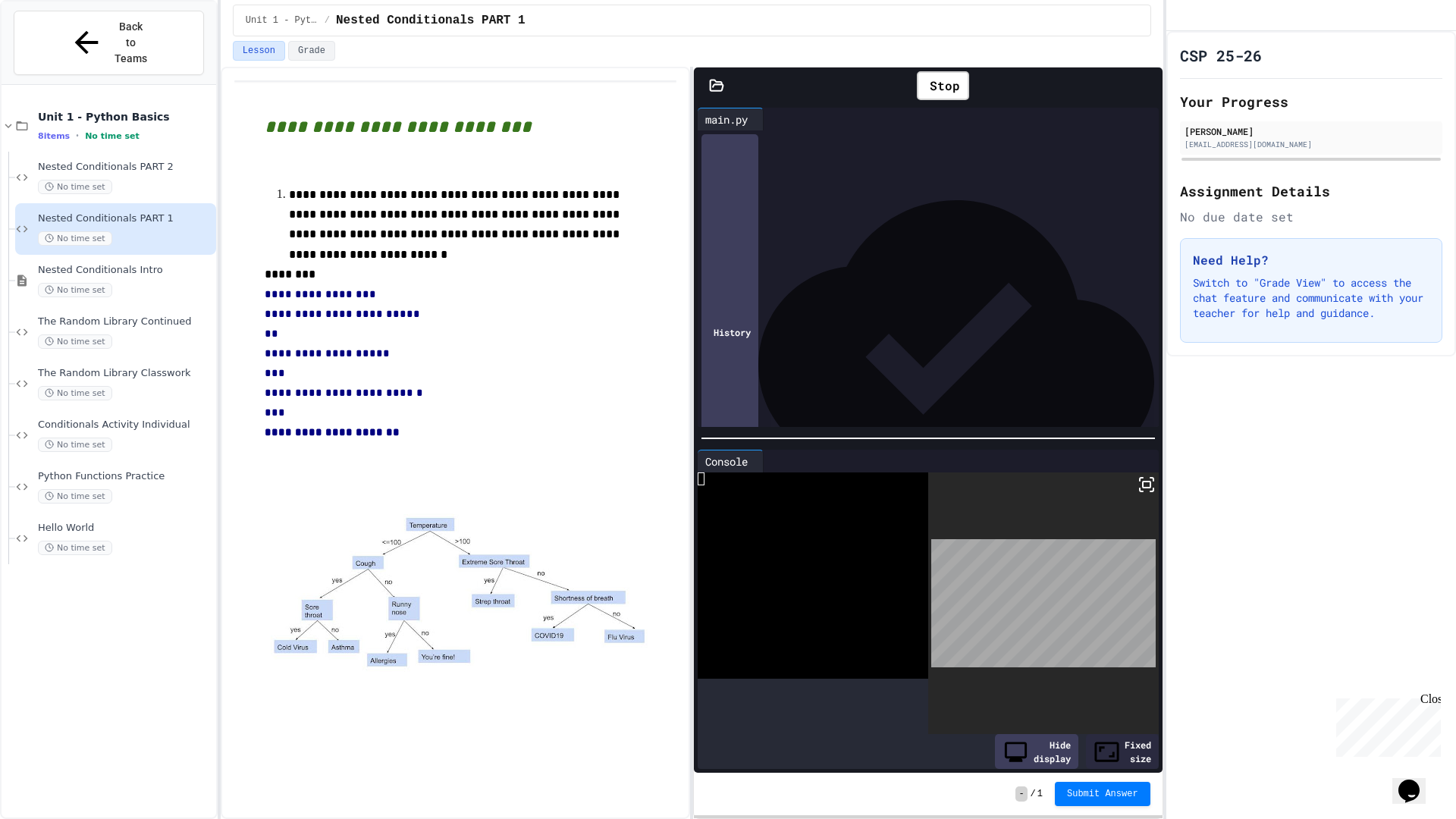
scroll to position [418, 0]
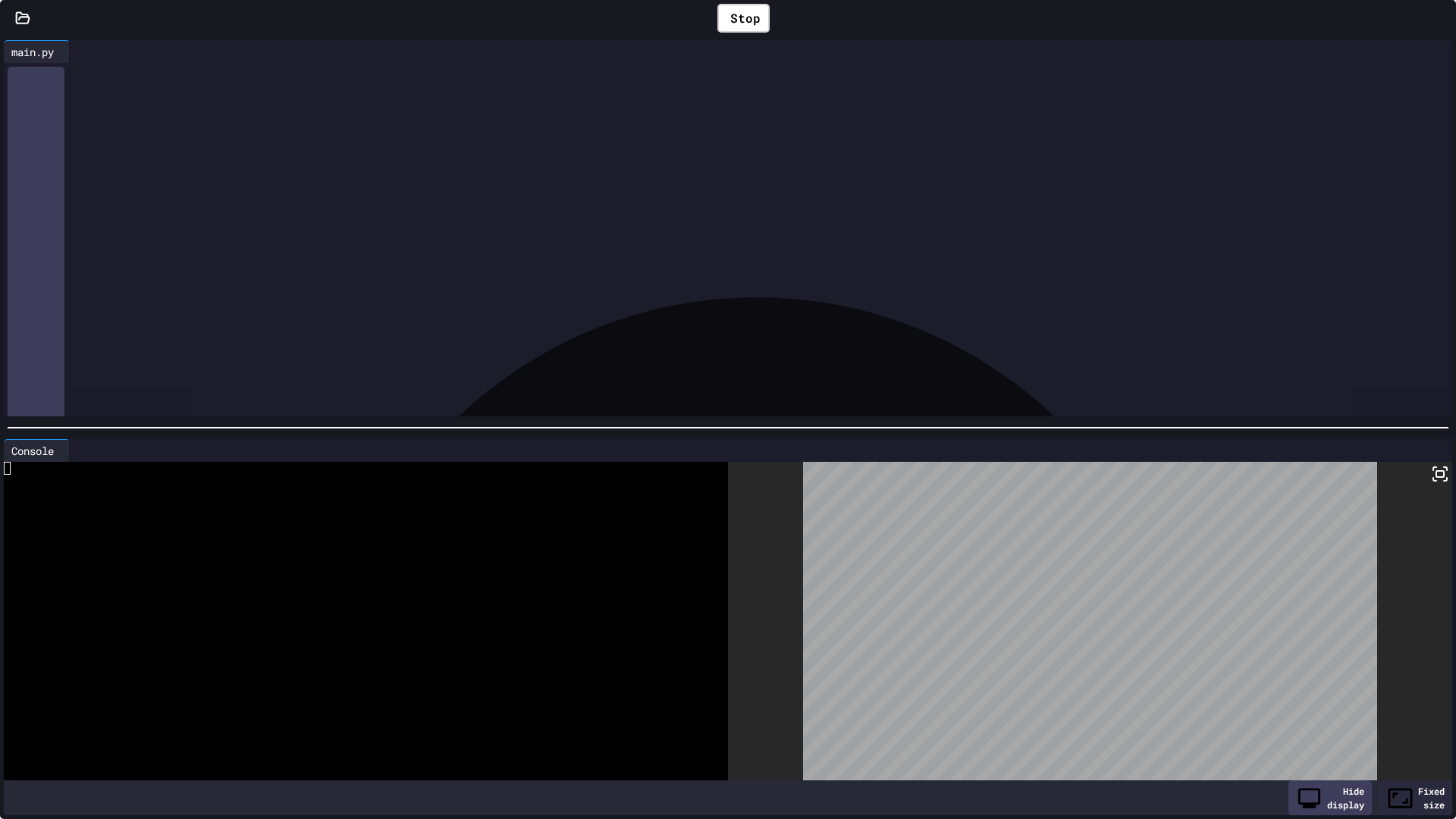
click at [441, 297] on div at bounding box center [724, 298] width 1389 height 15
click at [736, 23] on div "Stop" at bounding box center [743, 18] width 53 height 29
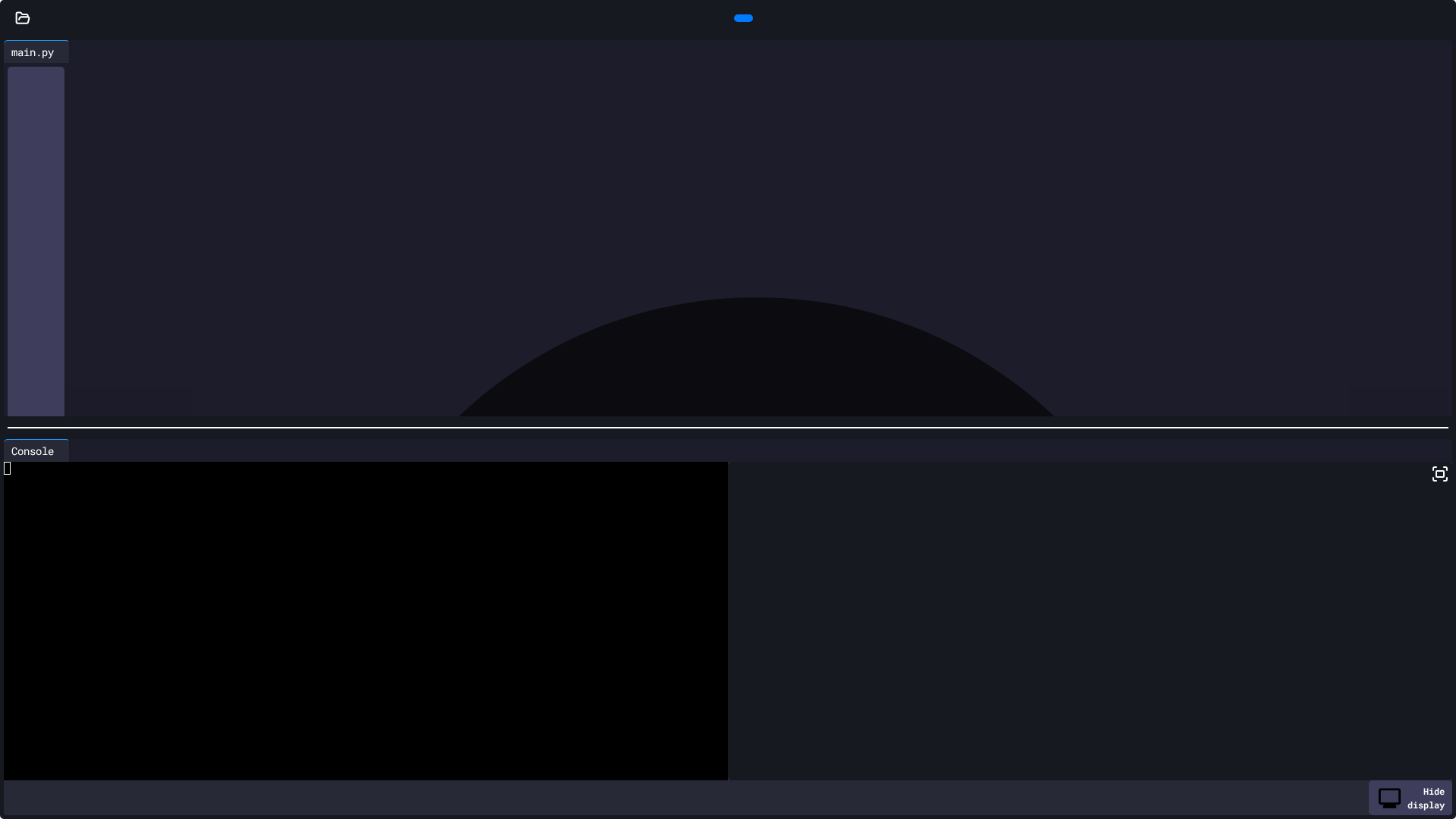
click at [742, 18] on icon at bounding box center [742, 18] width 0 height 0
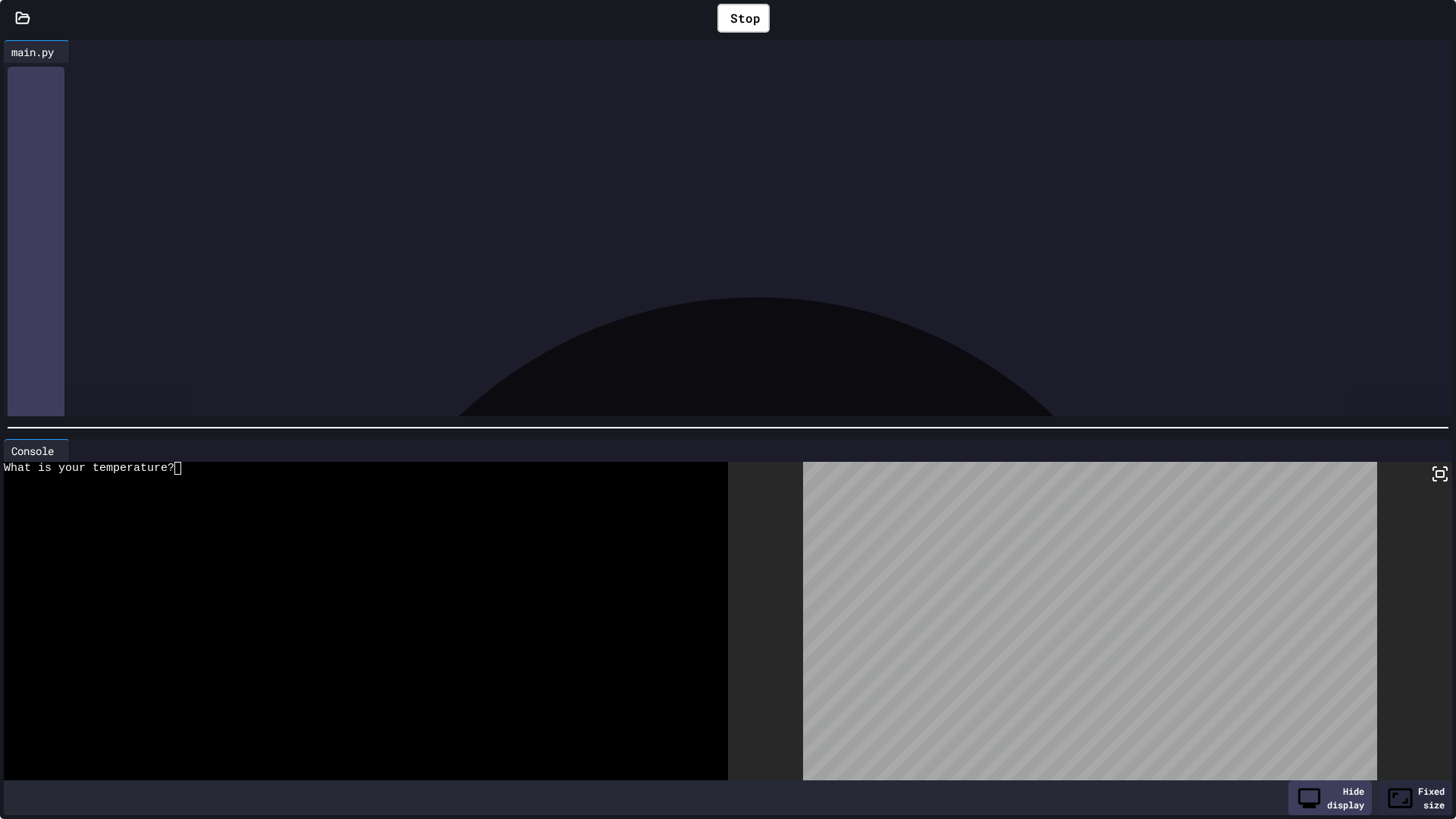
click at [416, 439] on div at bounding box center [753, 450] width 1367 height 23
click at [422, 452] on div at bounding box center [753, 450] width 1367 height 23
click at [434, 464] on div "What is your temperature?" at bounding box center [355, 468] width 703 height 13
click at [37, 344] on span "*******" at bounding box center [49, 342] width 28 height 11
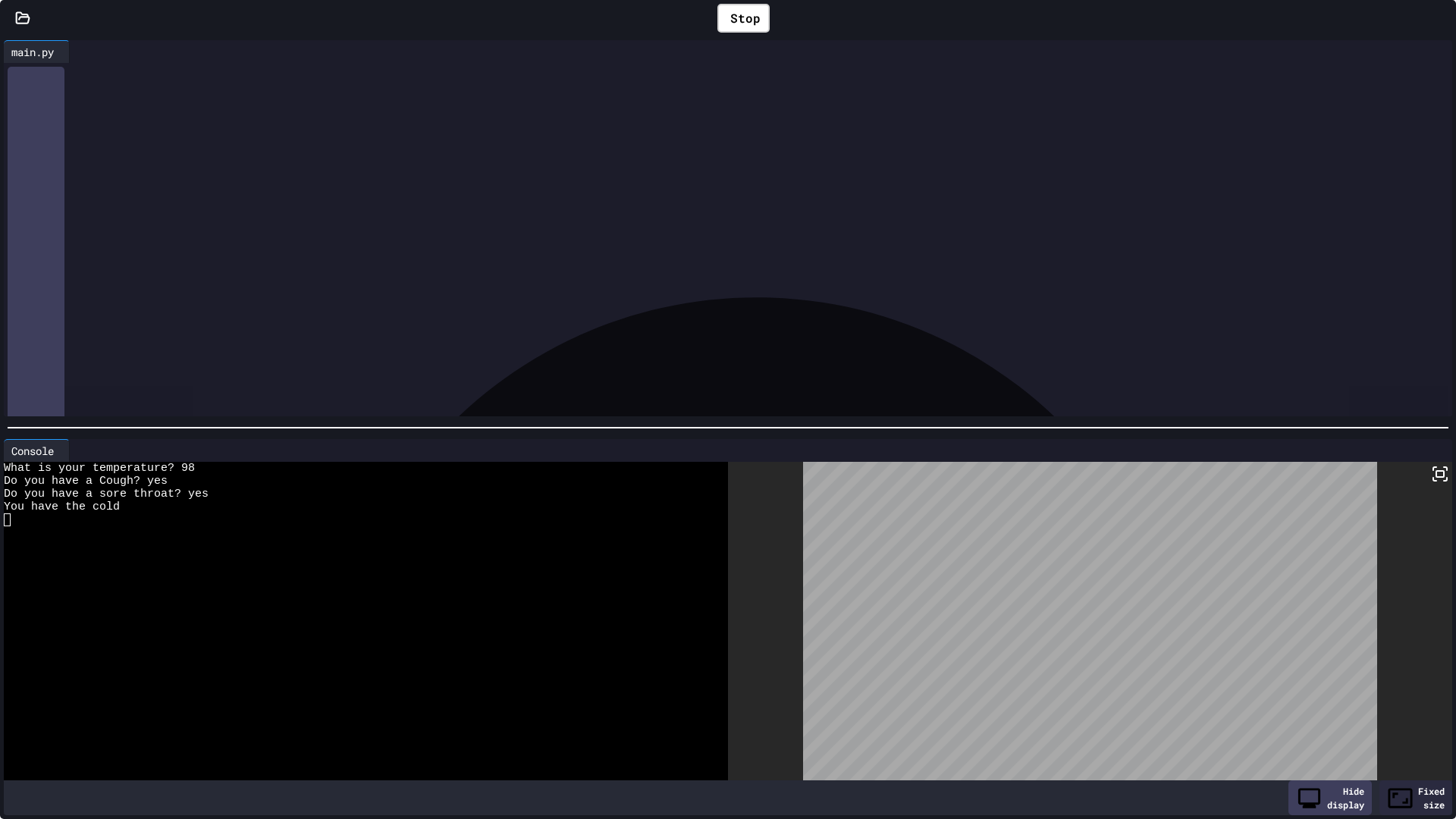
click at [33, 344] on div "**********" at bounding box center [724, 342] width 1389 height 15
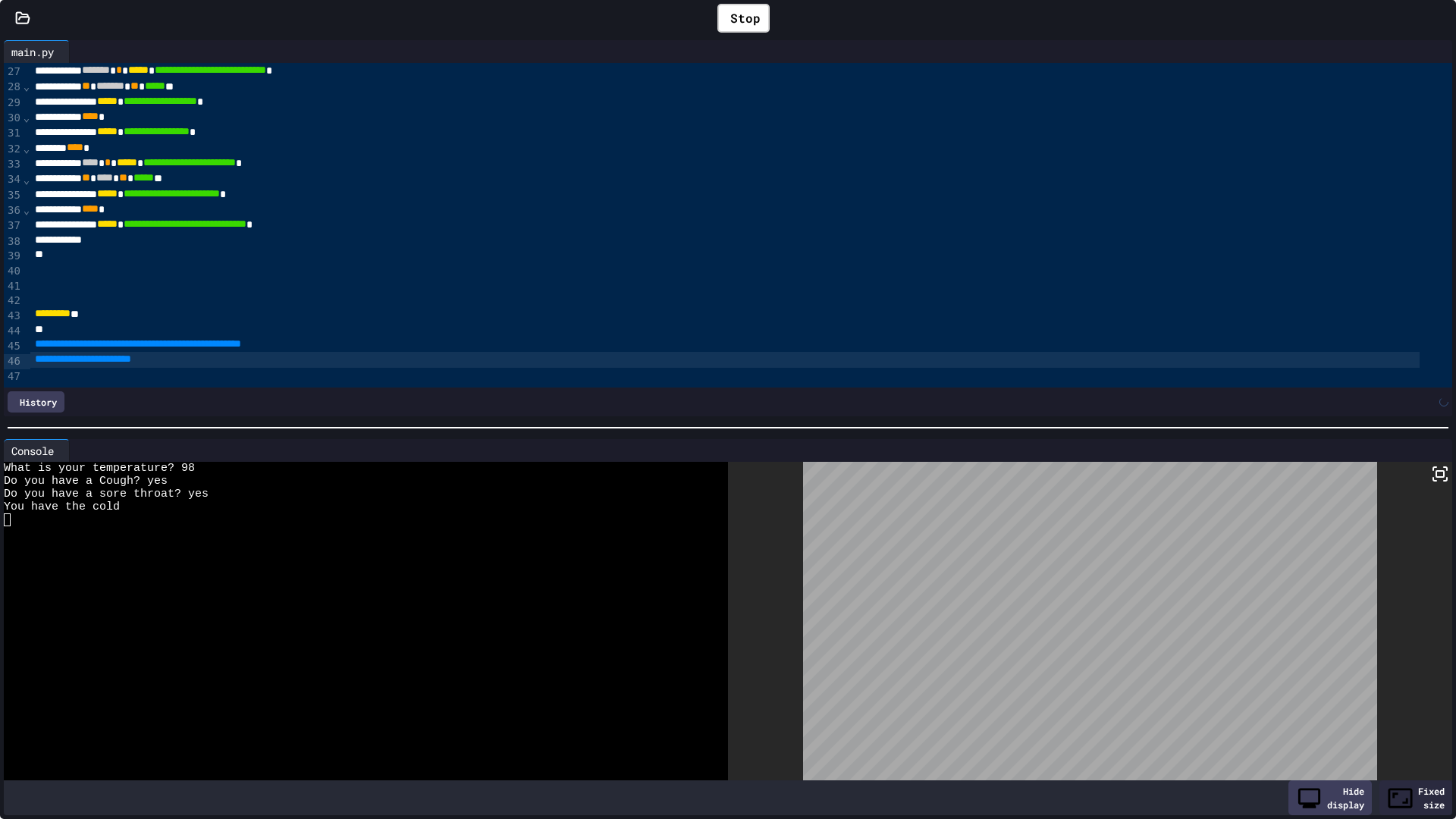
scroll to position [342, 0]
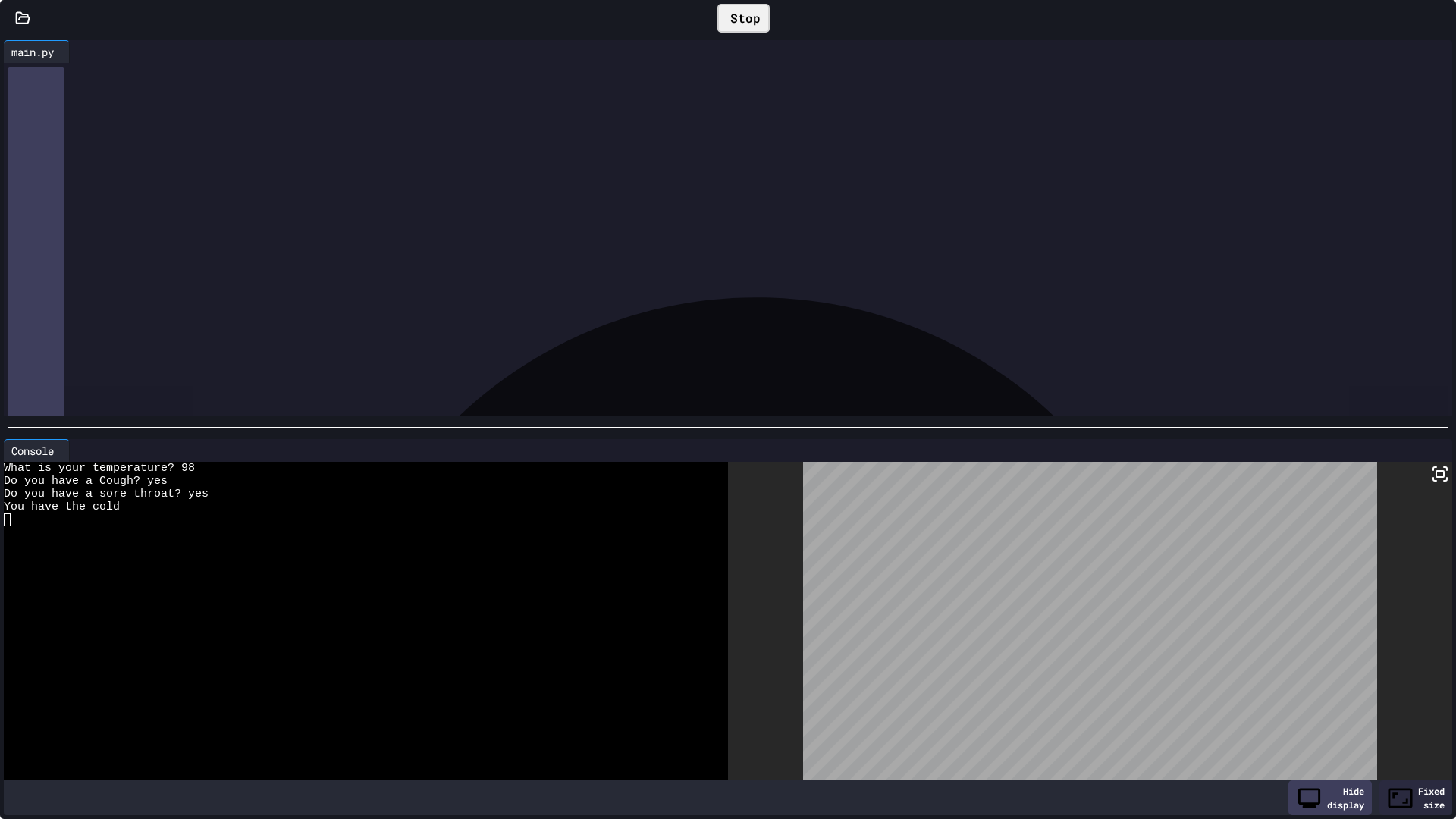
click at [733, 20] on div "Stop" at bounding box center [743, 18] width 53 height 29
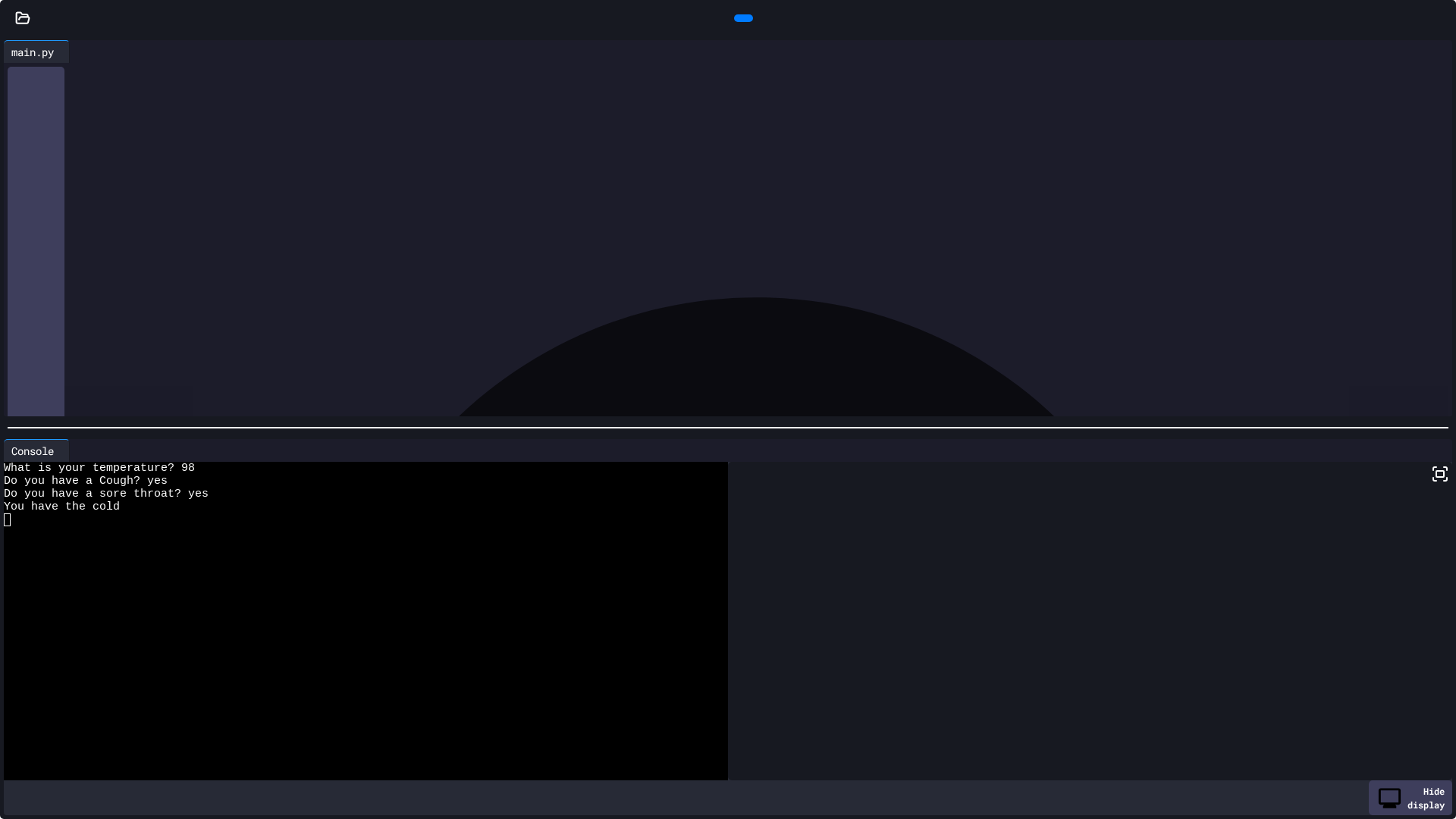
click at [748, 22] on icon at bounding box center [752, 27] width 8 height 11
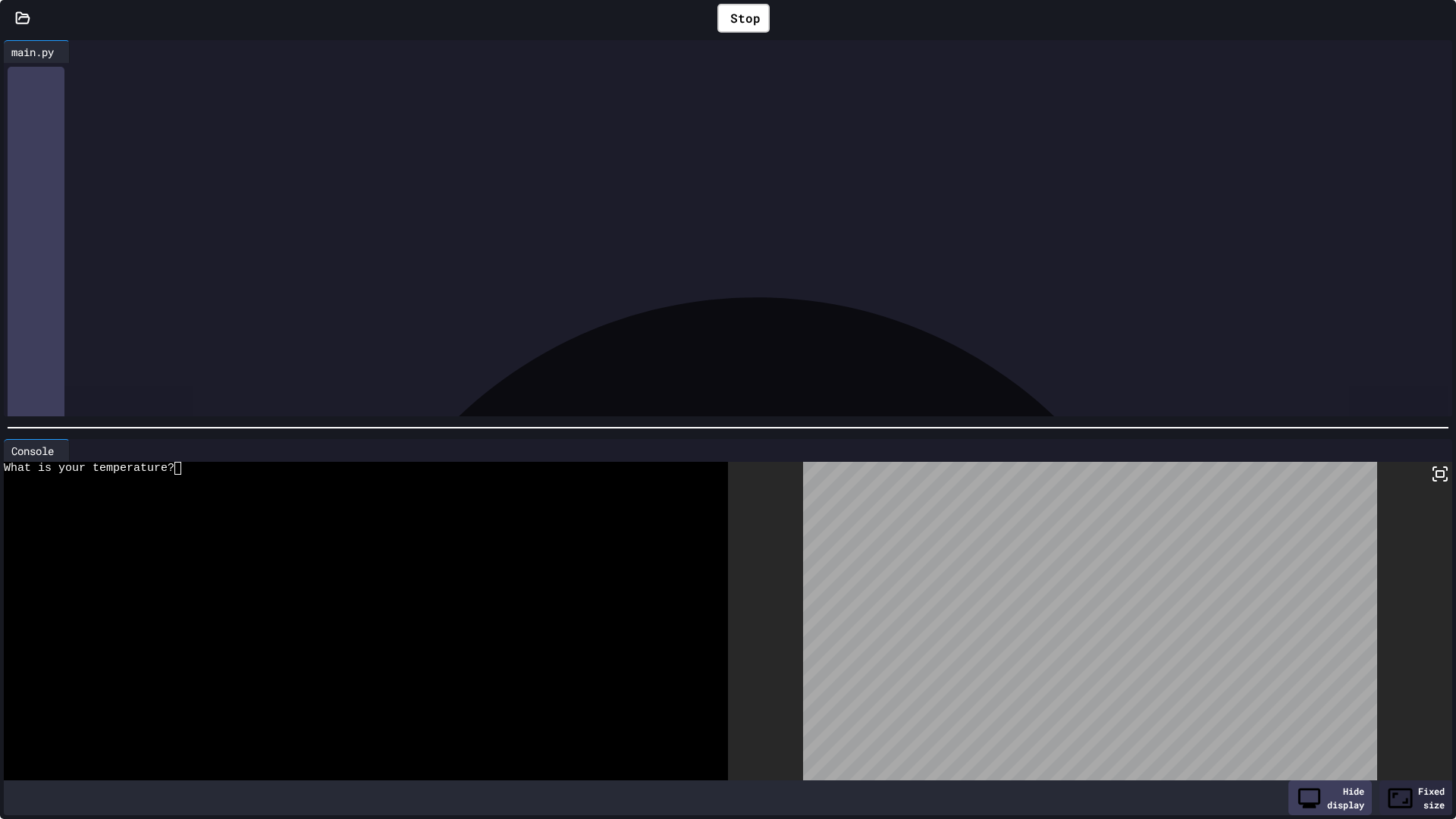
click at [243, 487] on div at bounding box center [355, 494] width 703 height 13
click at [238, 487] on div "Do you have a sore throat? no" at bounding box center [355, 494] width 703 height 13
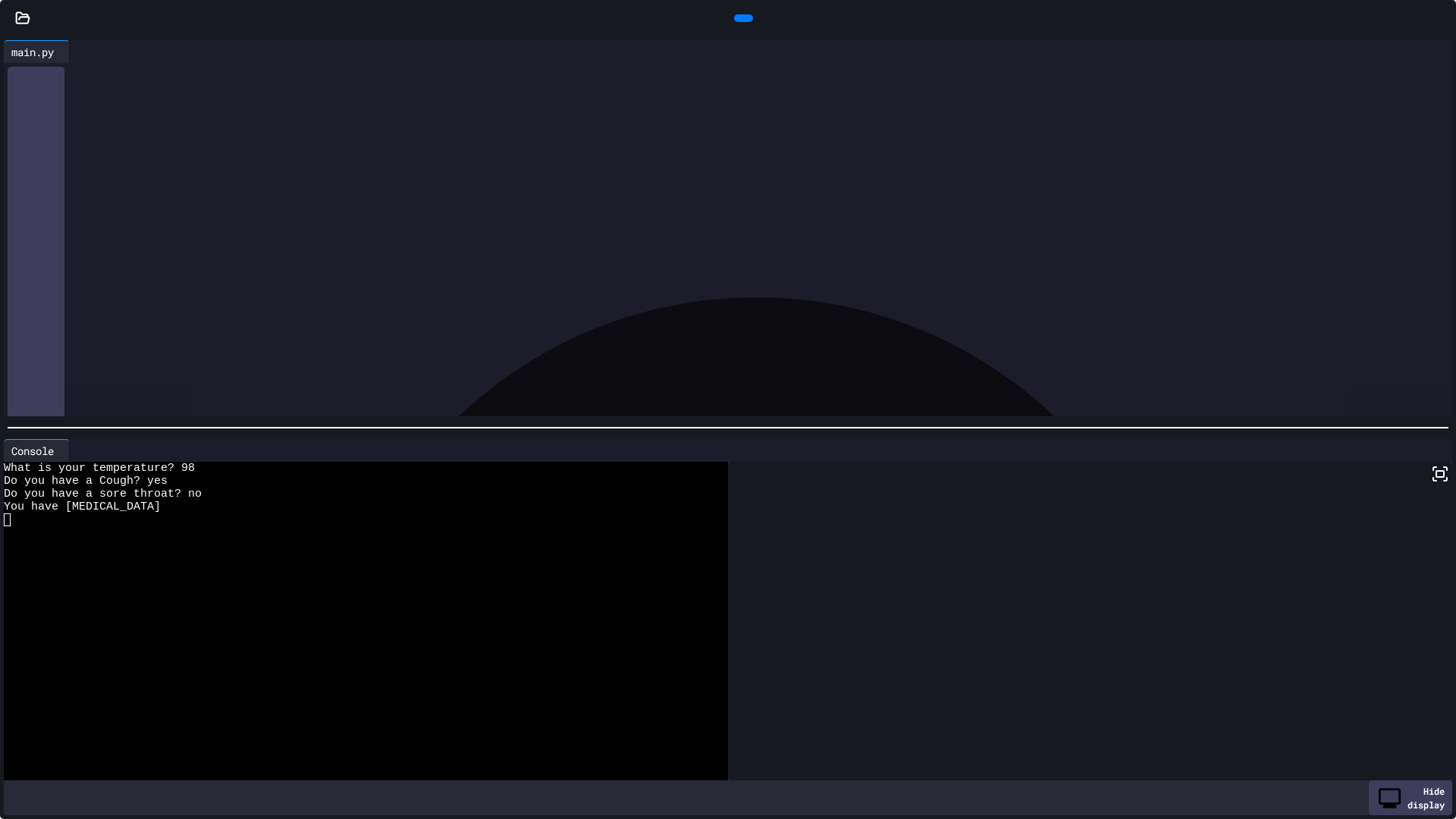
click at [748, 22] on icon at bounding box center [752, 27] width 8 height 11
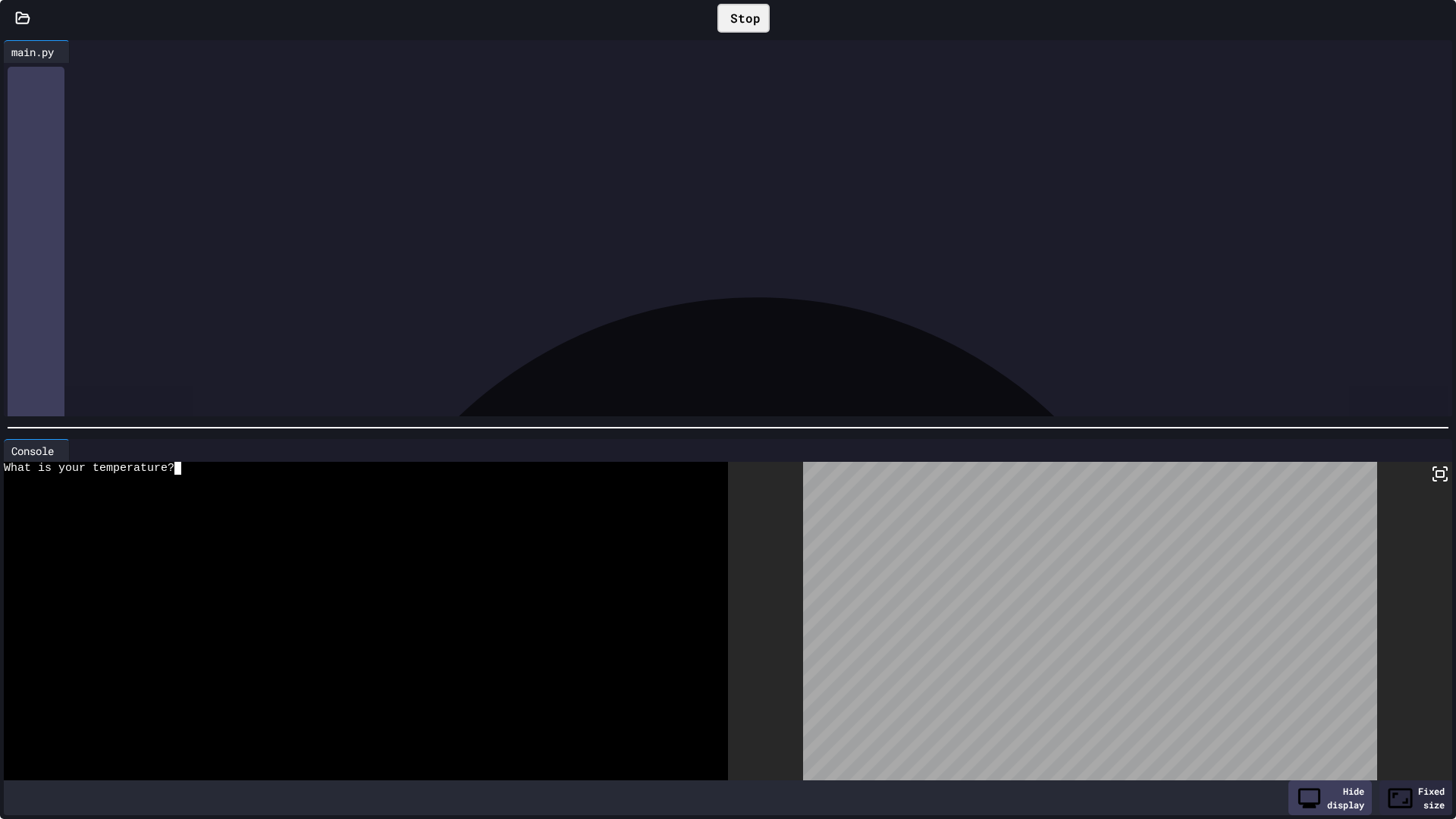
click at [273, 475] on div at bounding box center [355, 481] width 703 height 13
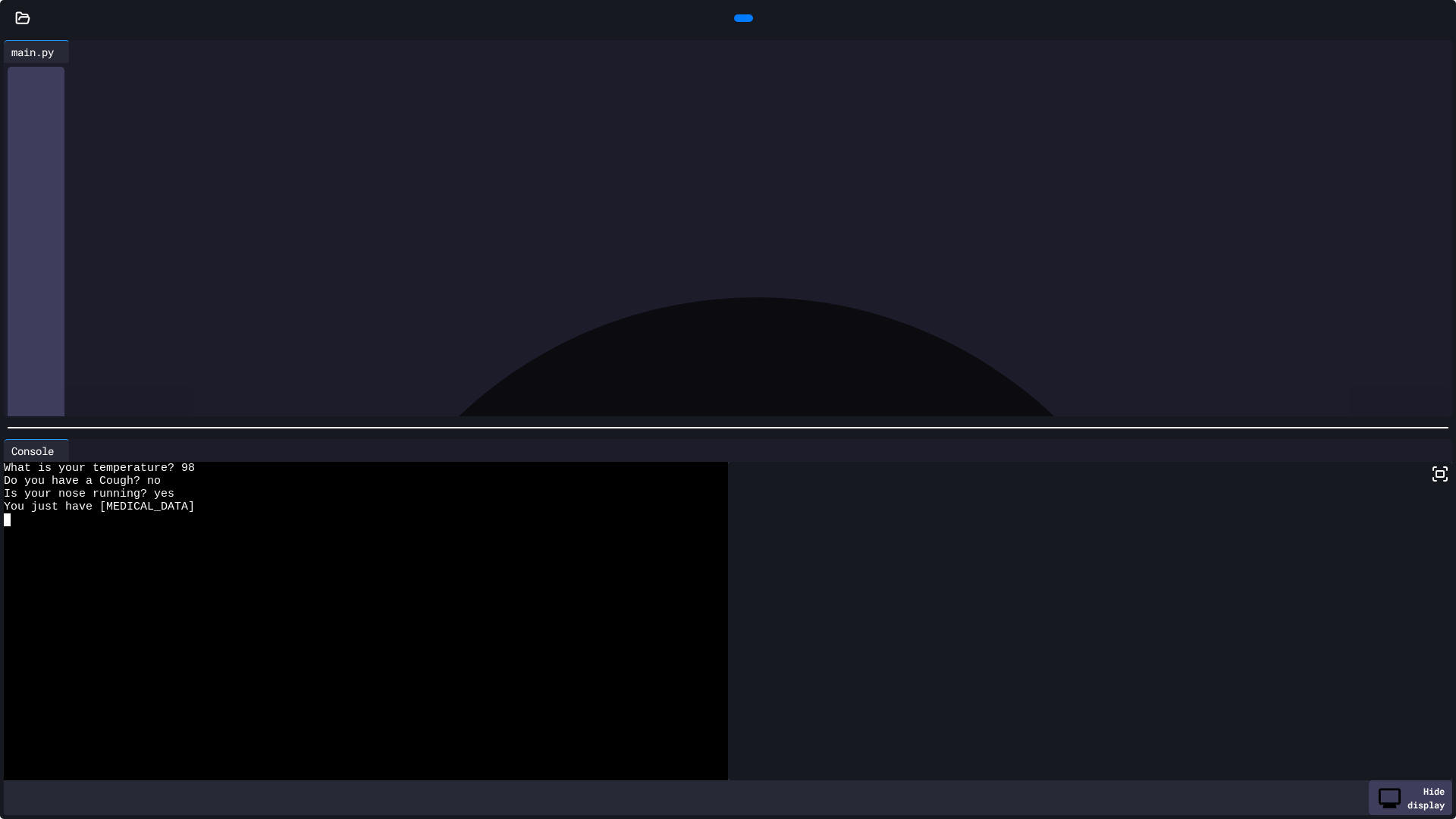
click at [726, 30] on div at bounding box center [743, 18] width 34 height 23
click at [742, 18] on icon at bounding box center [742, 18] width 0 height 0
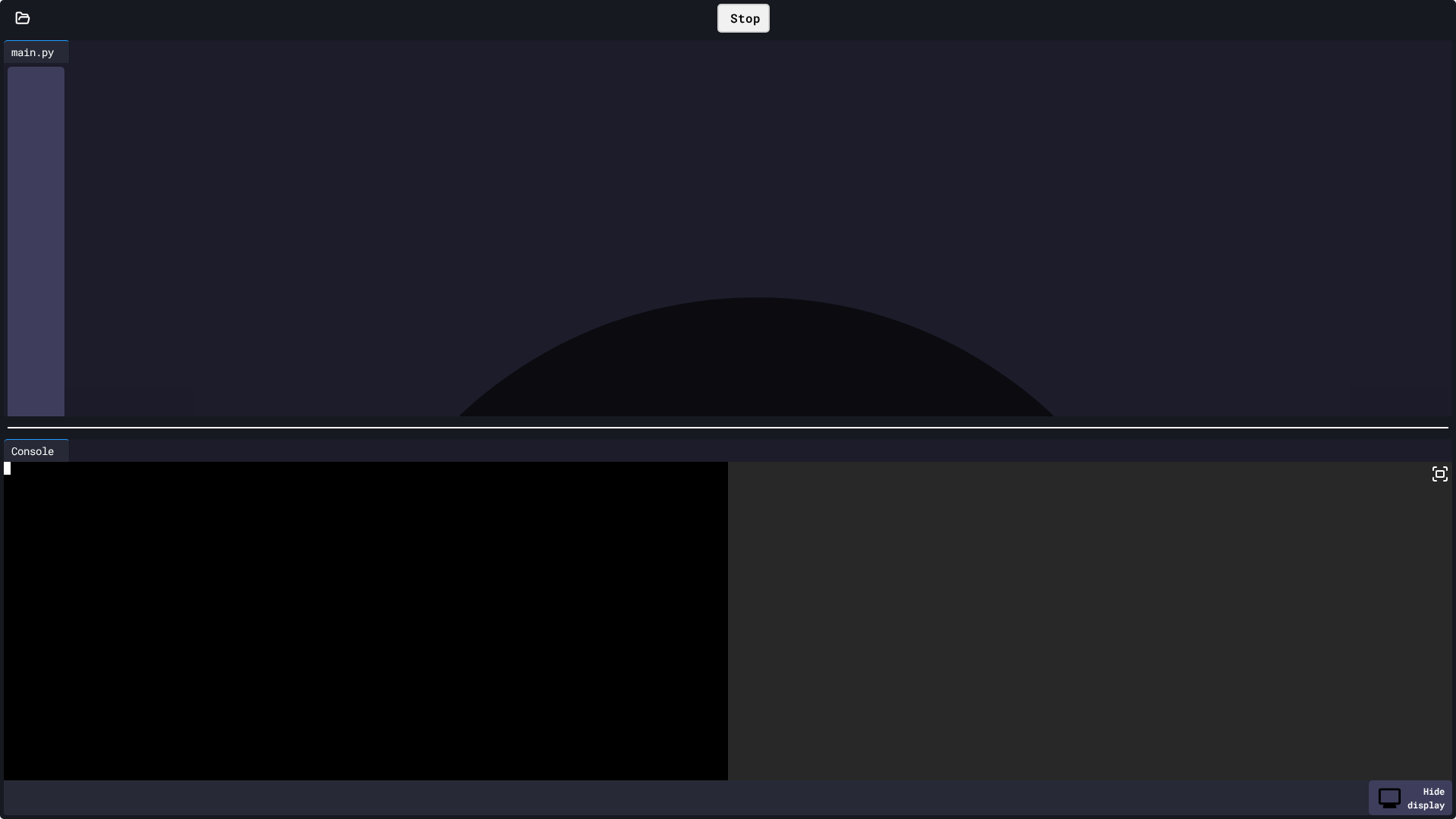
click at [370, 487] on div at bounding box center [355, 494] width 703 height 13
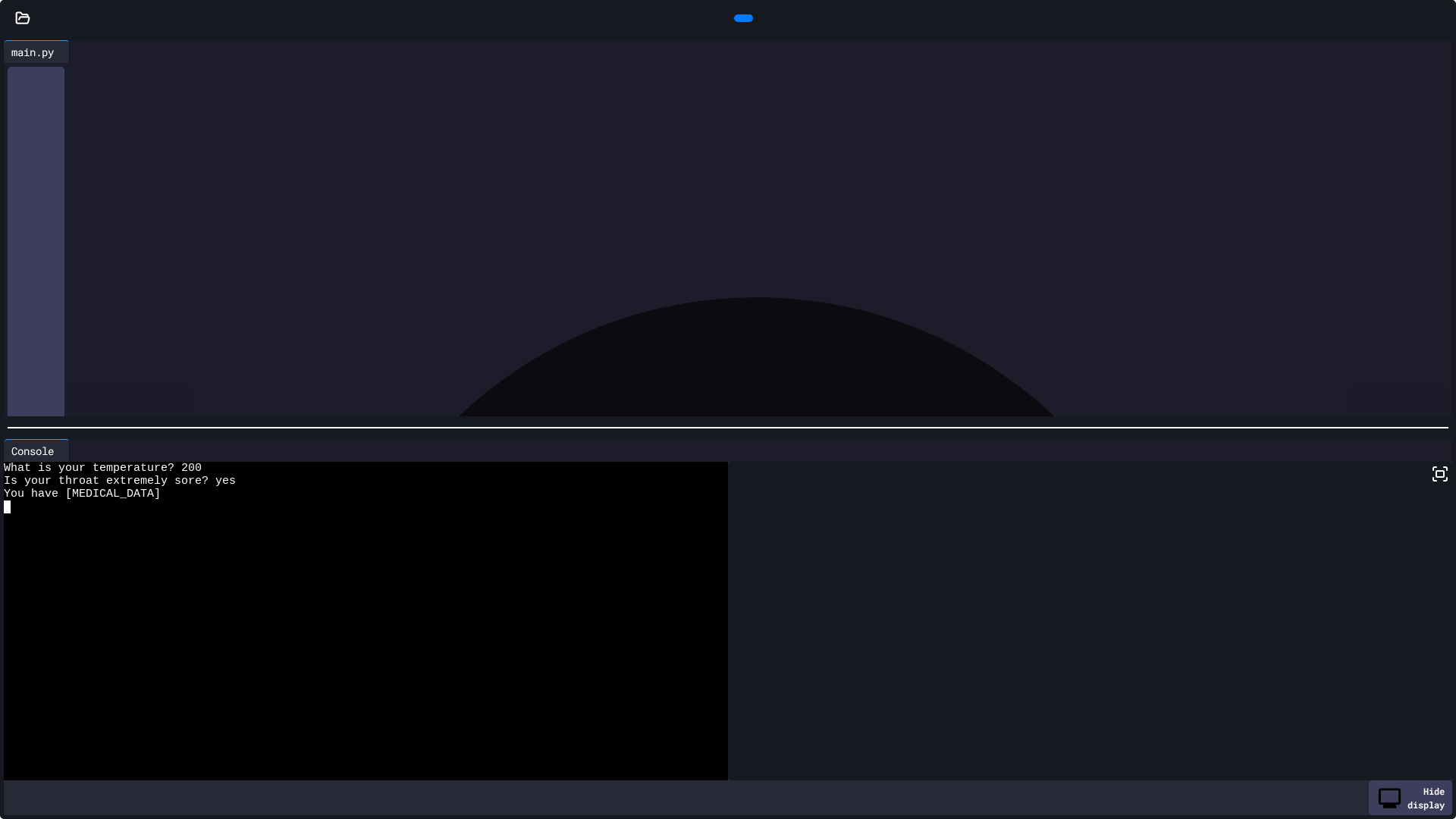
click at [734, 14] on div at bounding box center [743, 18] width 19 height 7
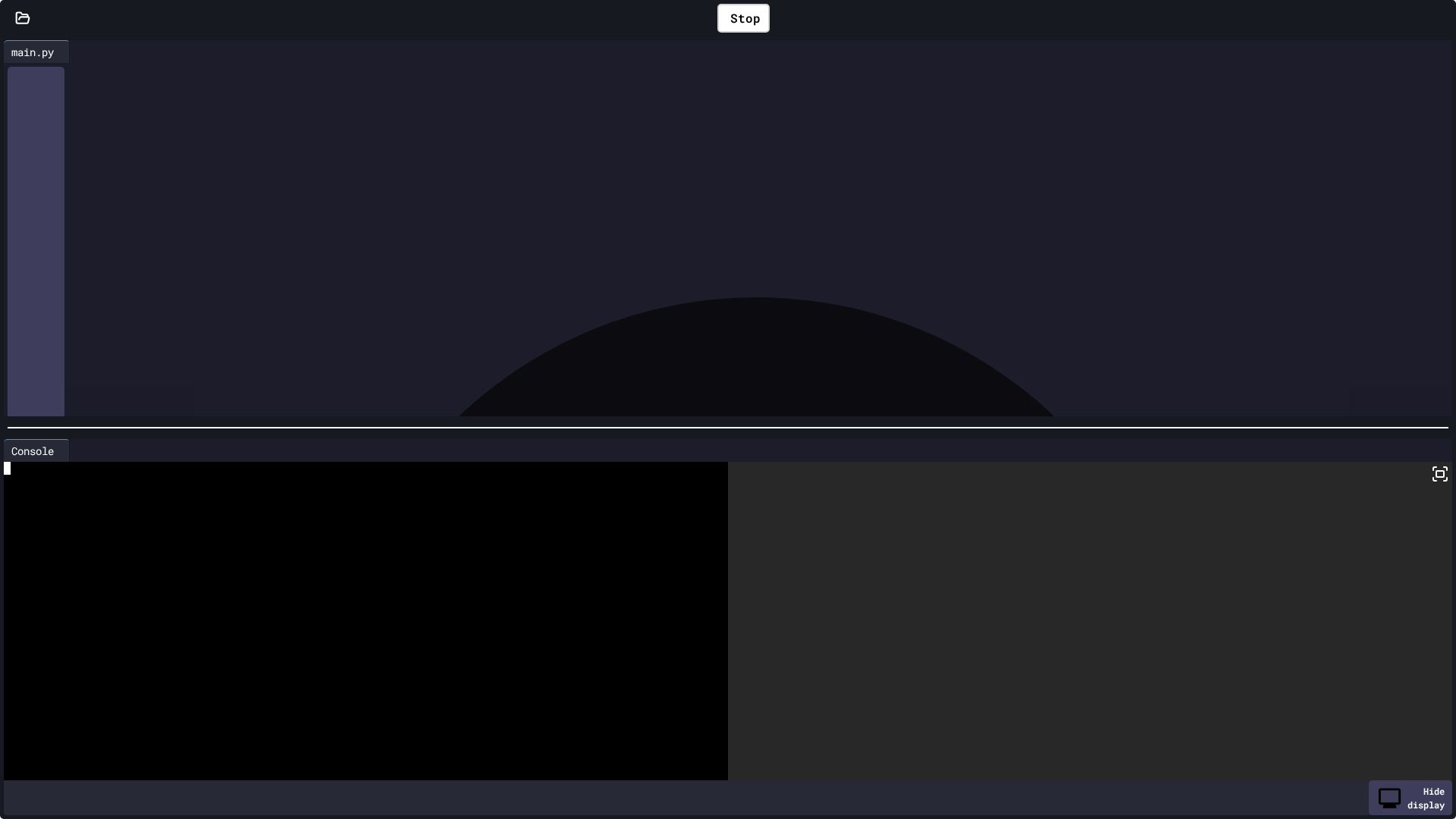
click at [486, 526] on div at bounding box center [355, 533] width 703 height 13
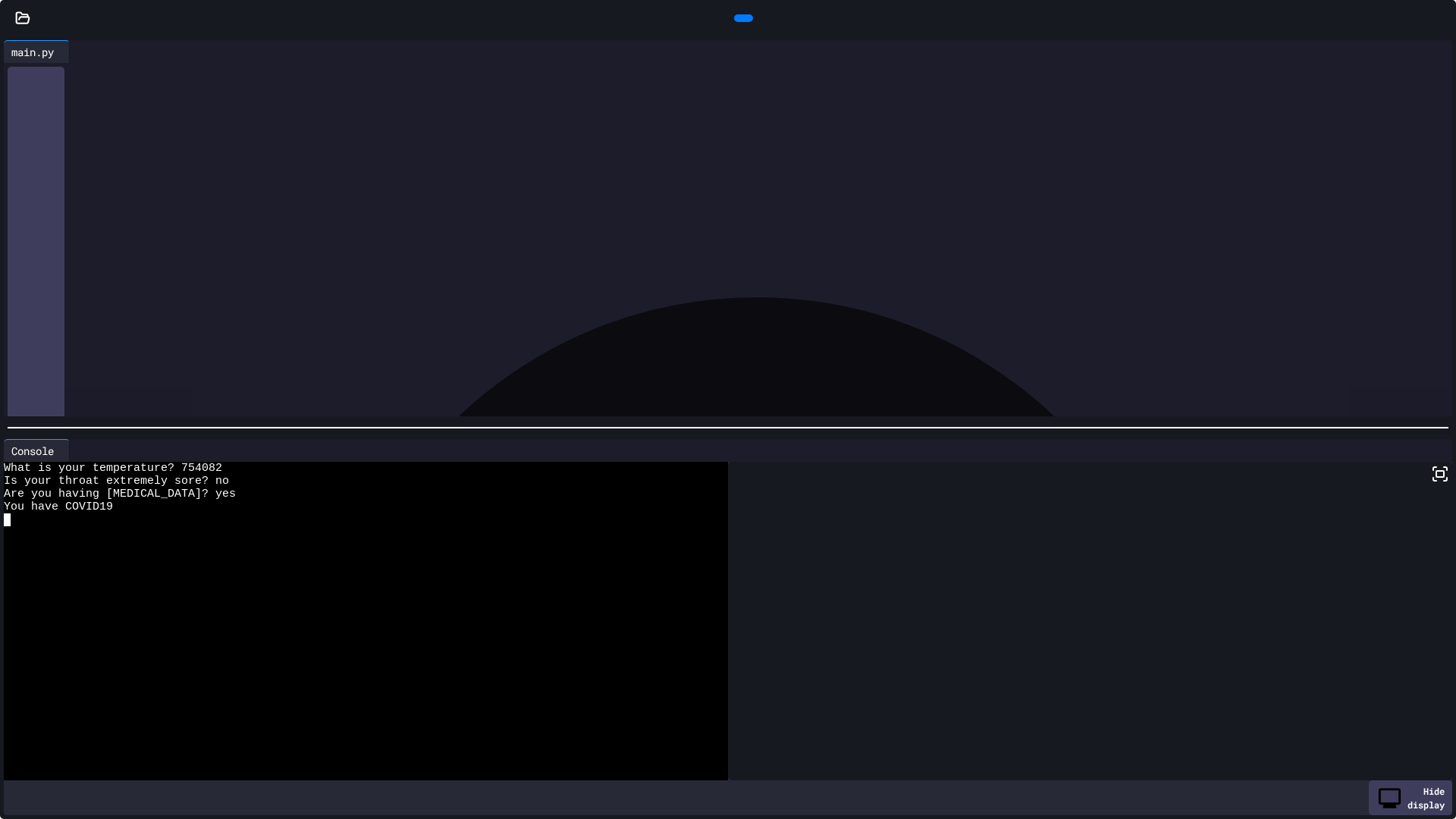
scroll to position [0, 0]
click at [1441, 27] on div at bounding box center [1448, 18] width 15 height 23
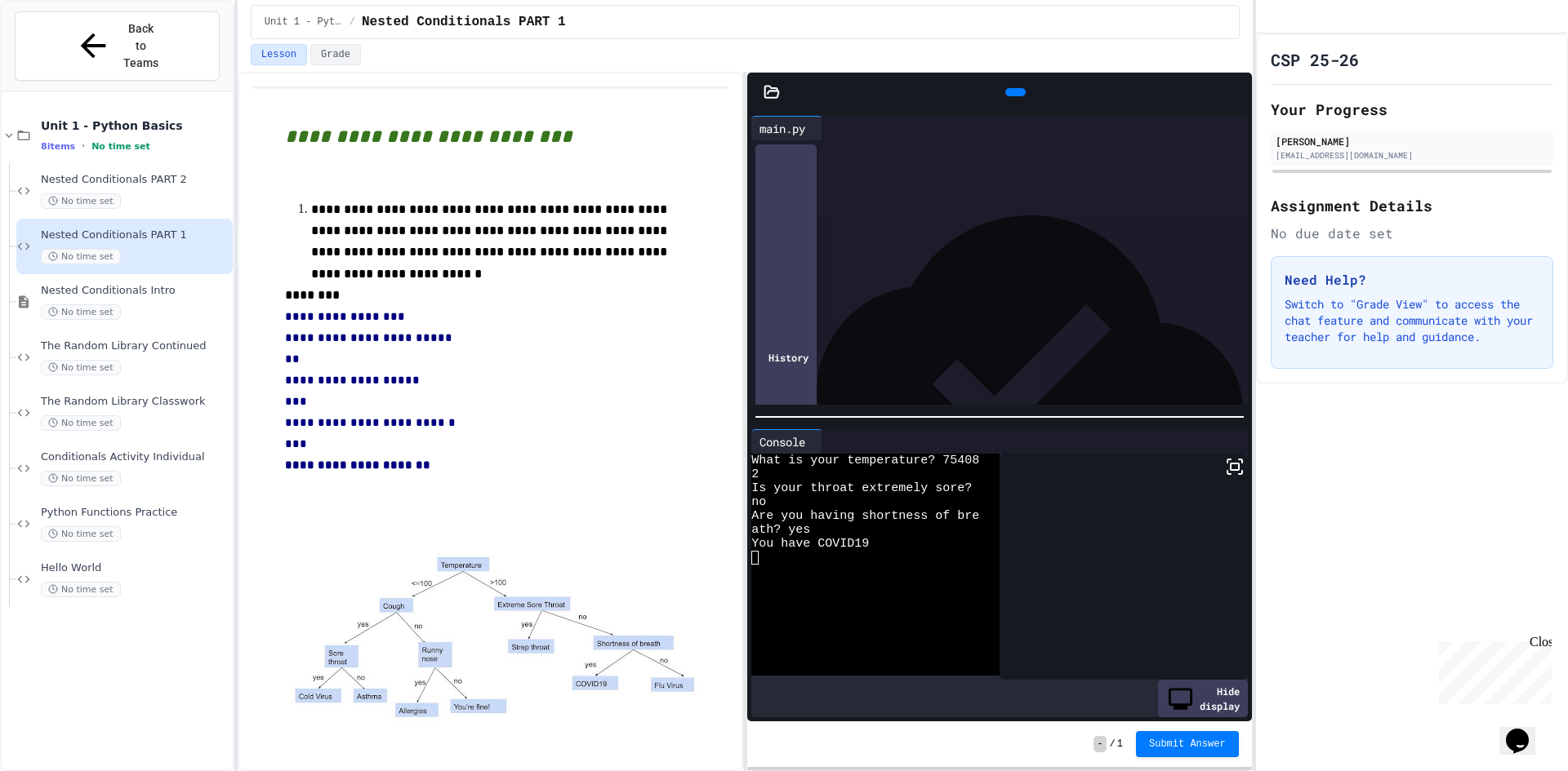
scroll to position [46, 0]
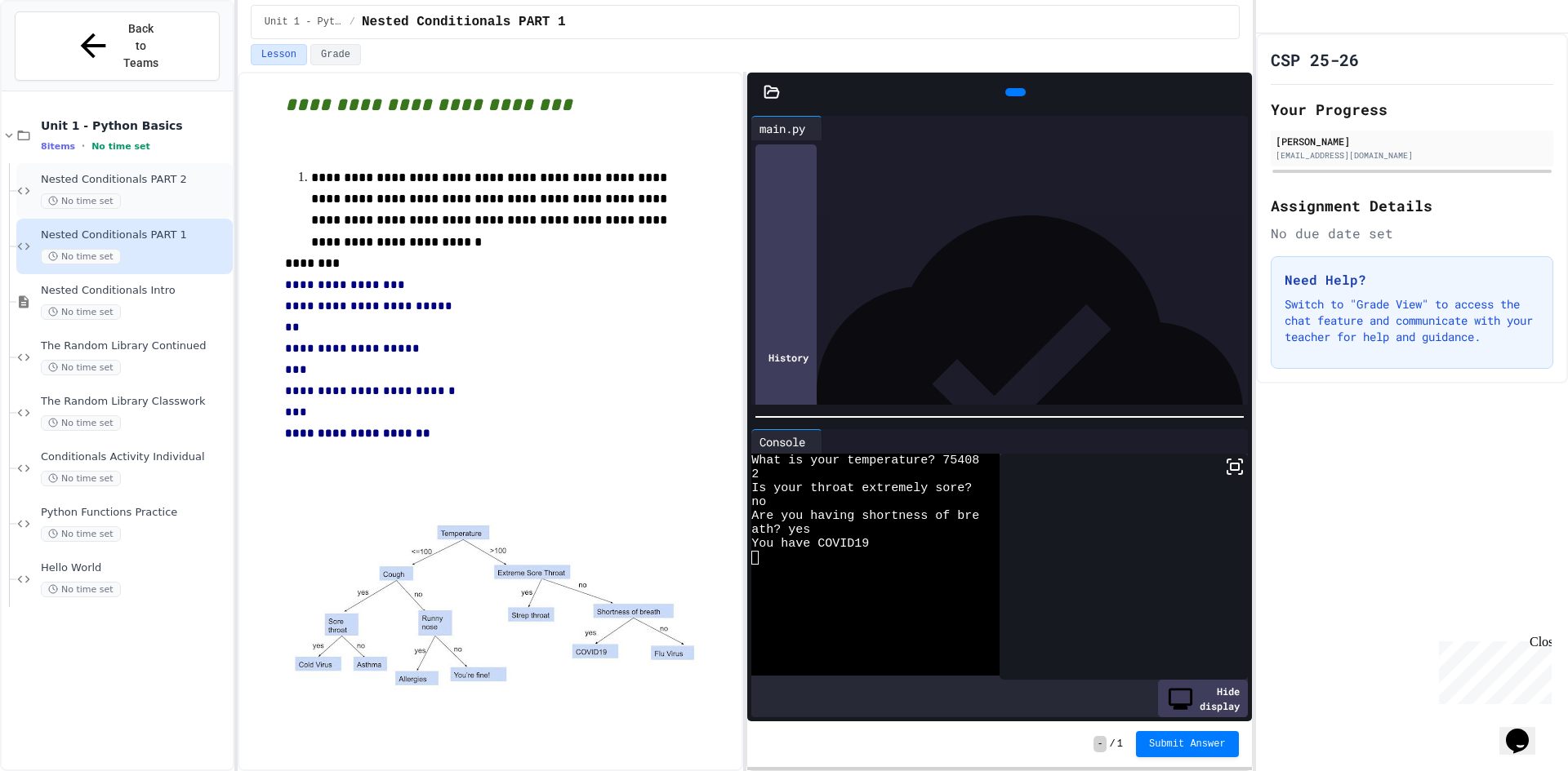
click at [154, 193] on div "No time set" at bounding box center [135, 201] width 188 height 16
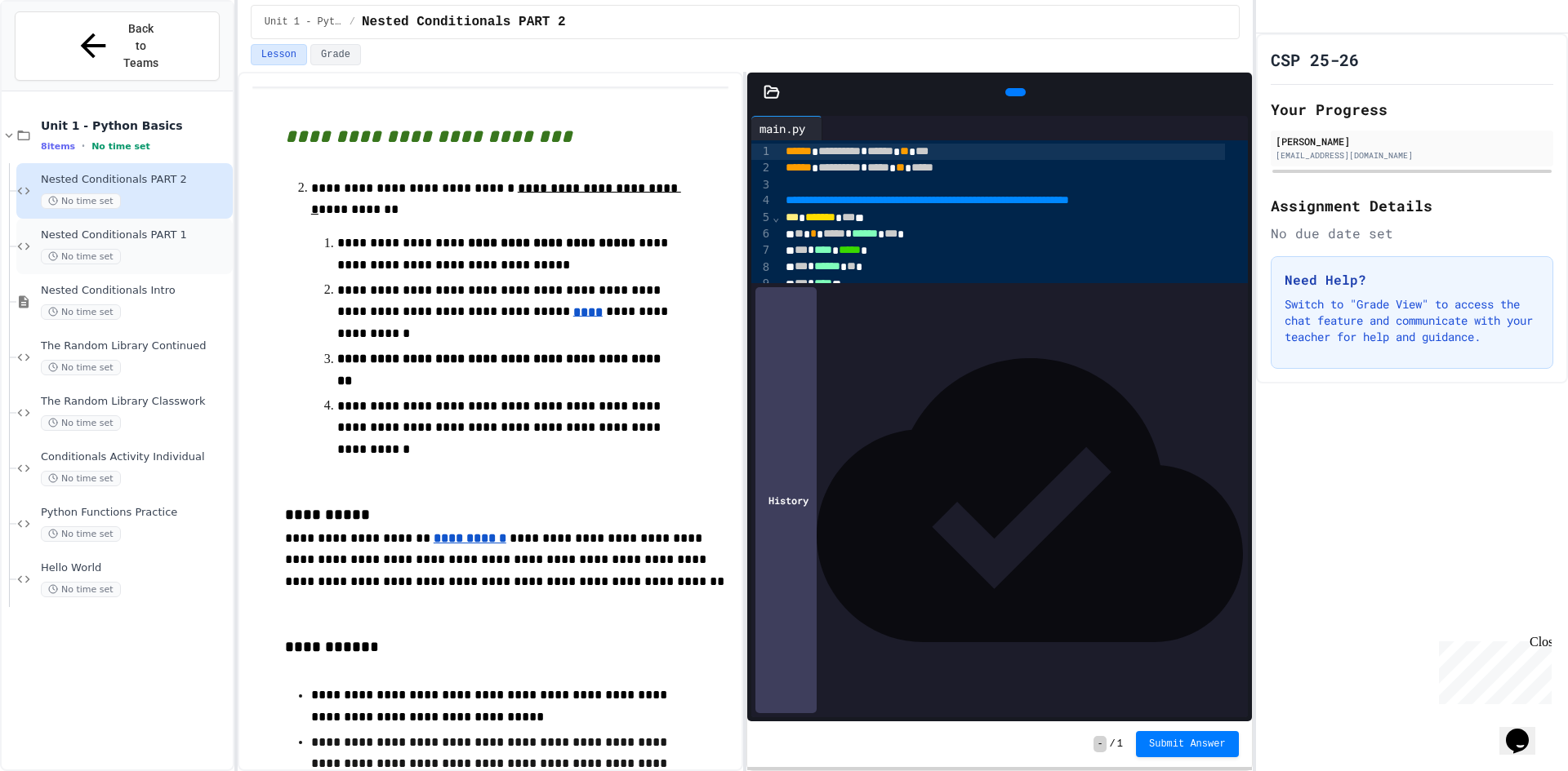
click at [163, 228] on span "Nested Conditionals PART 1" at bounding box center [135, 235] width 188 height 14
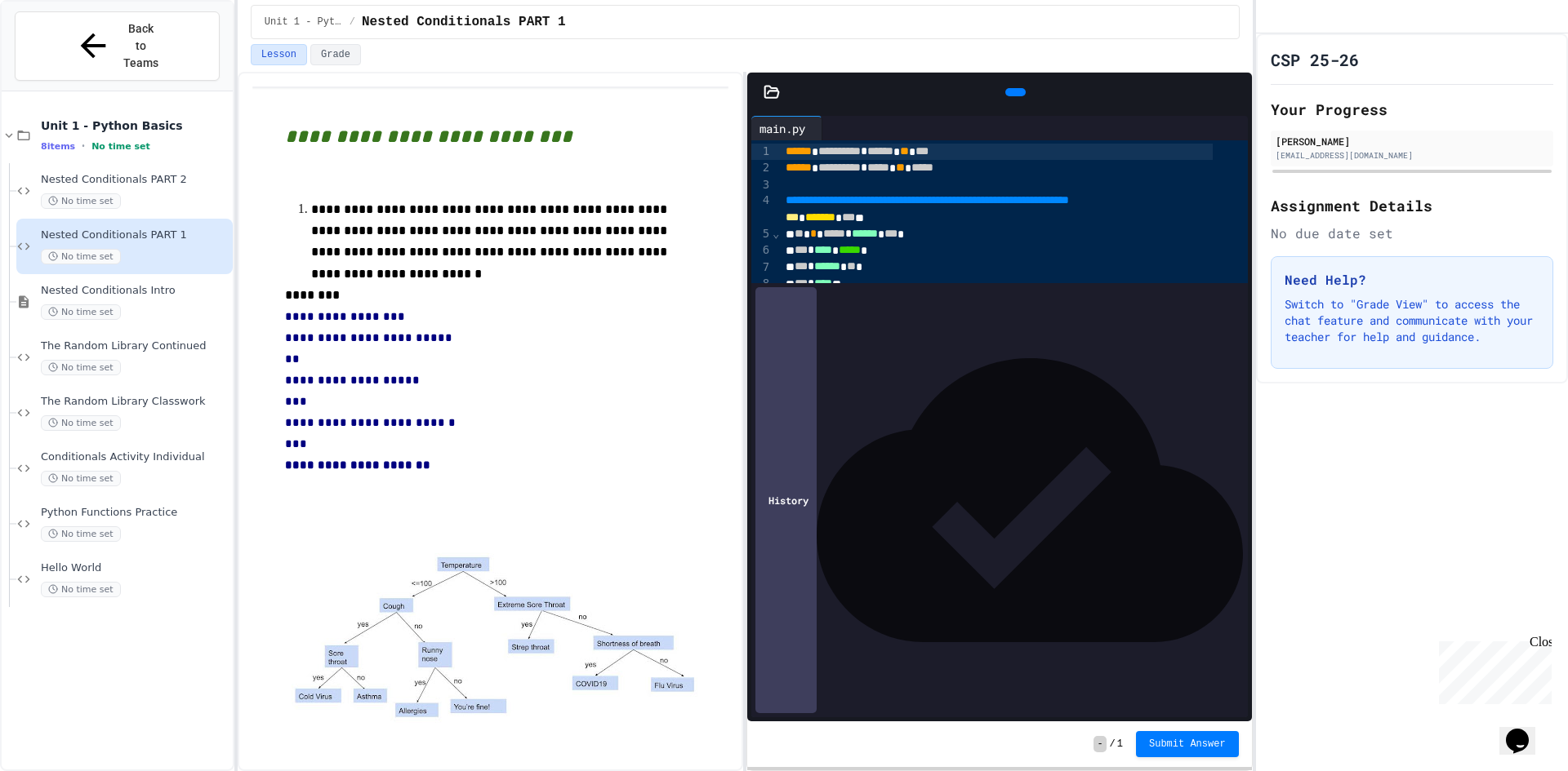
scroll to position [277, 0]
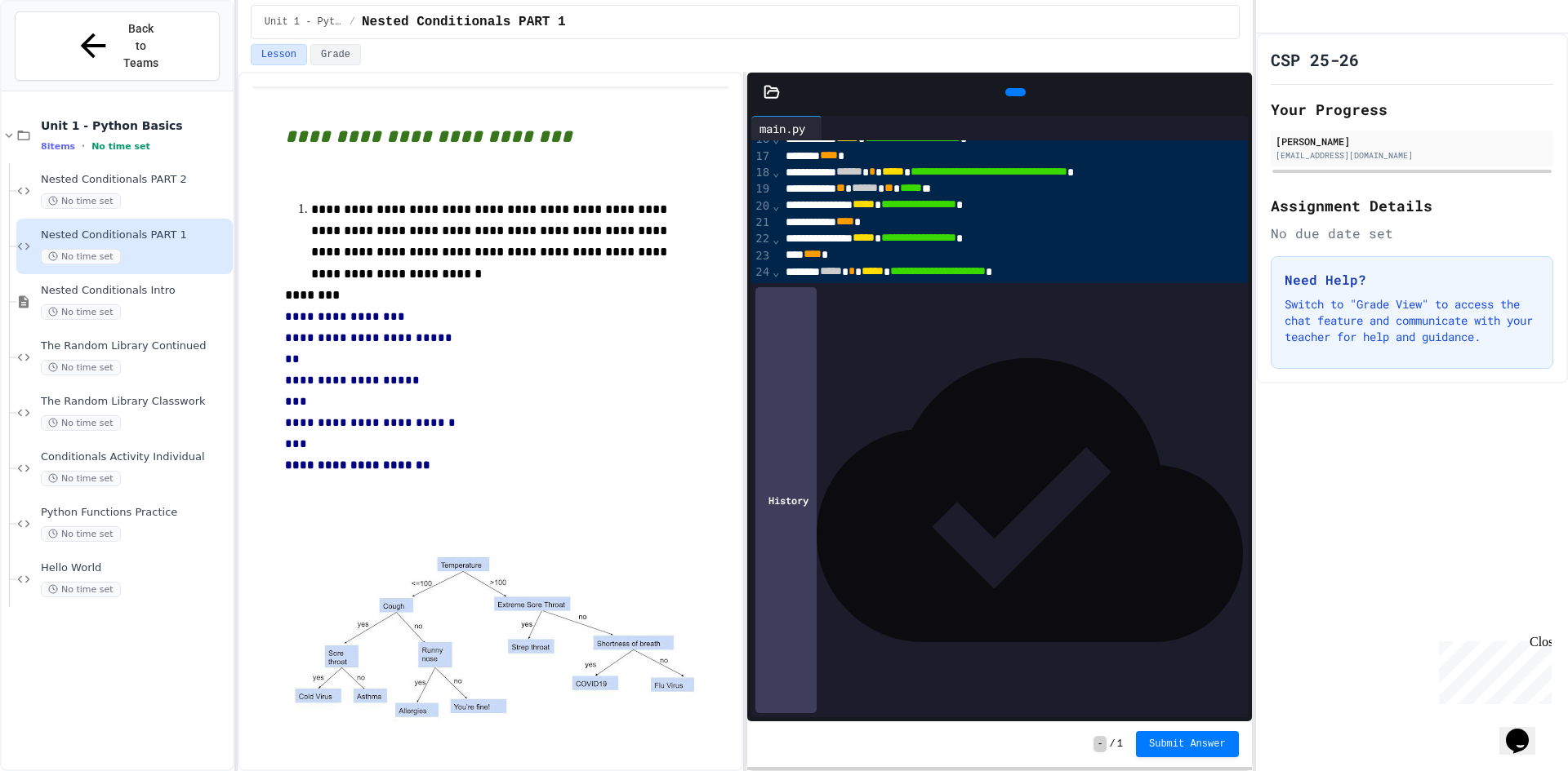
click at [785, 620] on span "**********" at bounding box center [837, 615] width 103 height 12
click at [792, 620] on span "**********" at bounding box center [837, 615] width 103 height 12
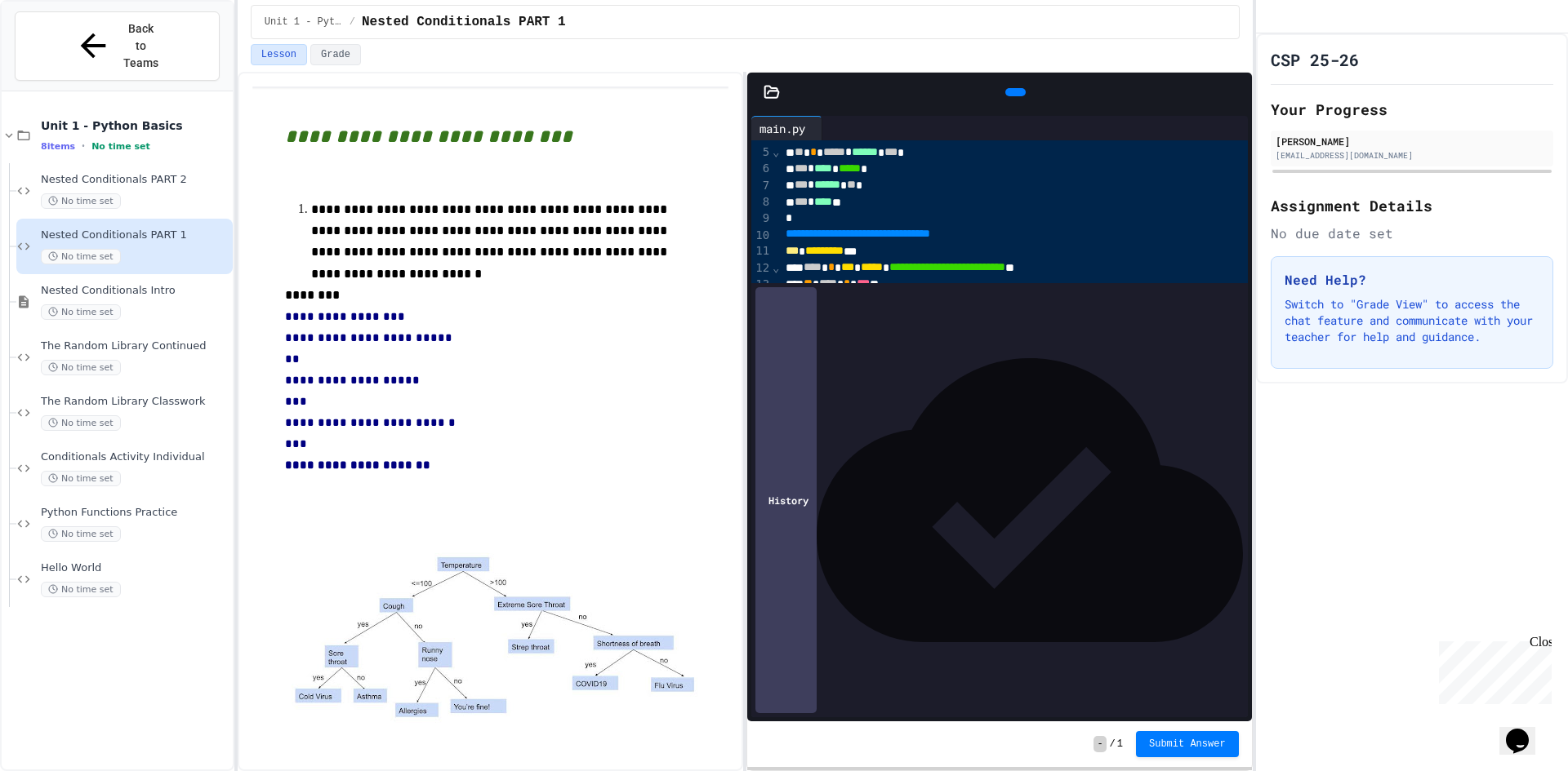
scroll to position [0, 0]
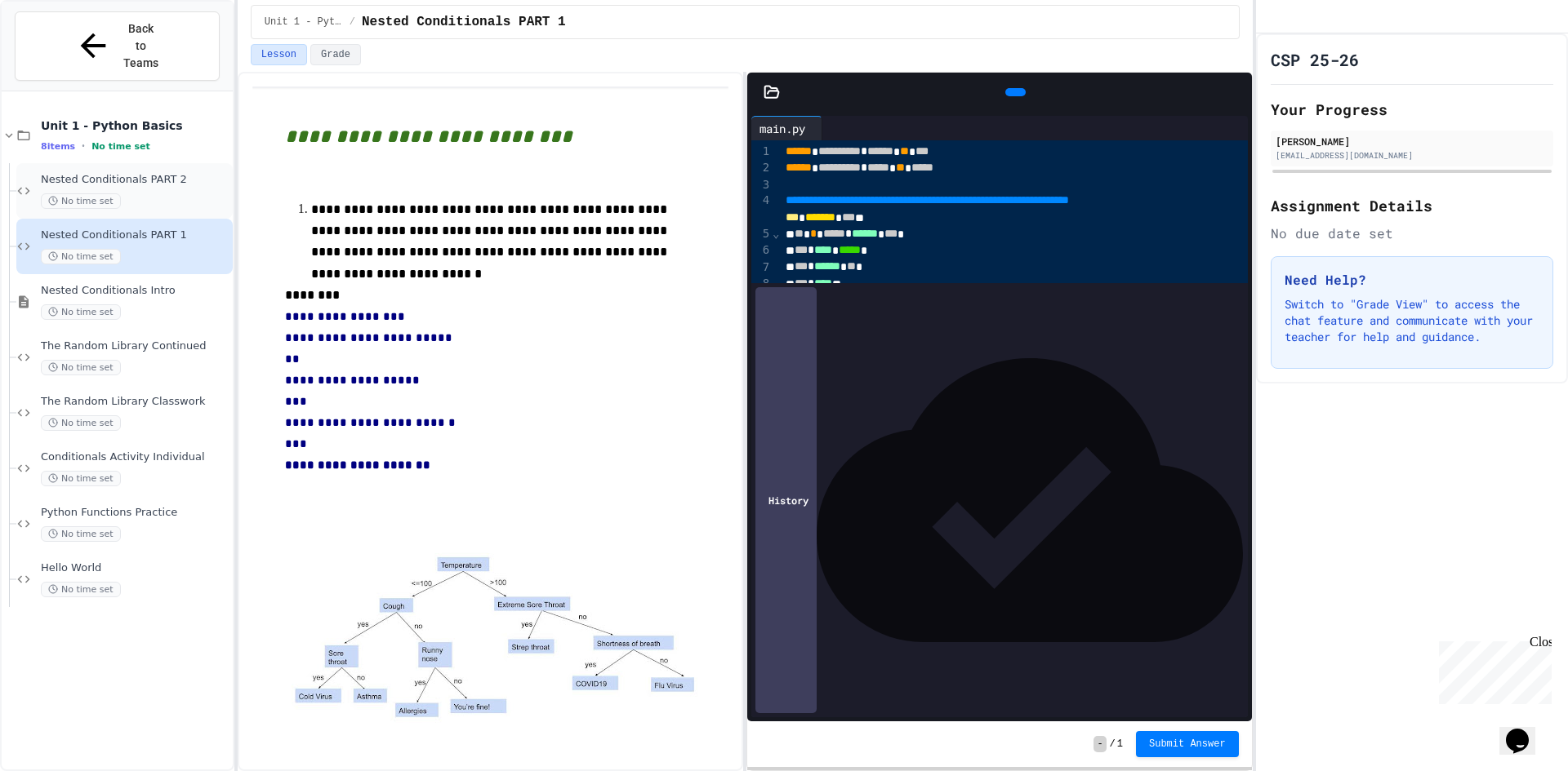
click at [168, 173] on div "Nested Conditionals PART 2 No time set" at bounding box center [135, 191] width 188 height 36
